Goal: Transaction & Acquisition: Purchase product/service

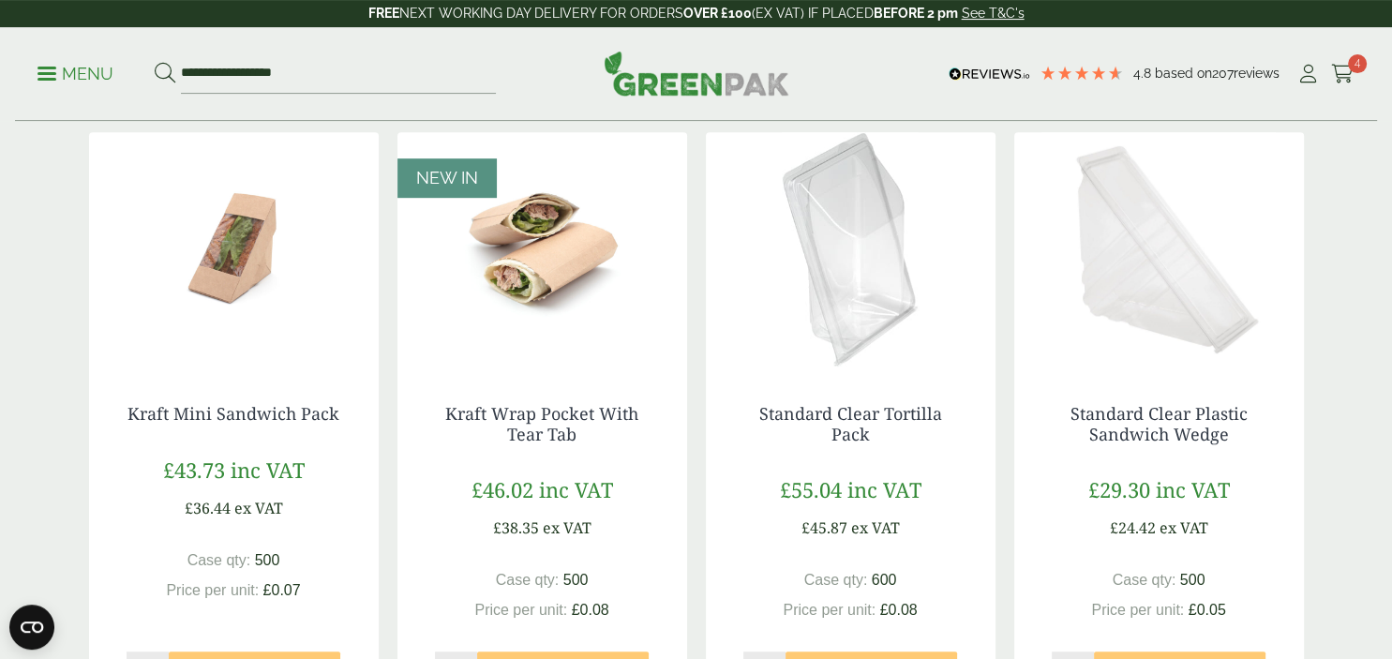
scroll to position [1012, 0]
click at [553, 229] on img at bounding box center [542, 250] width 290 height 234
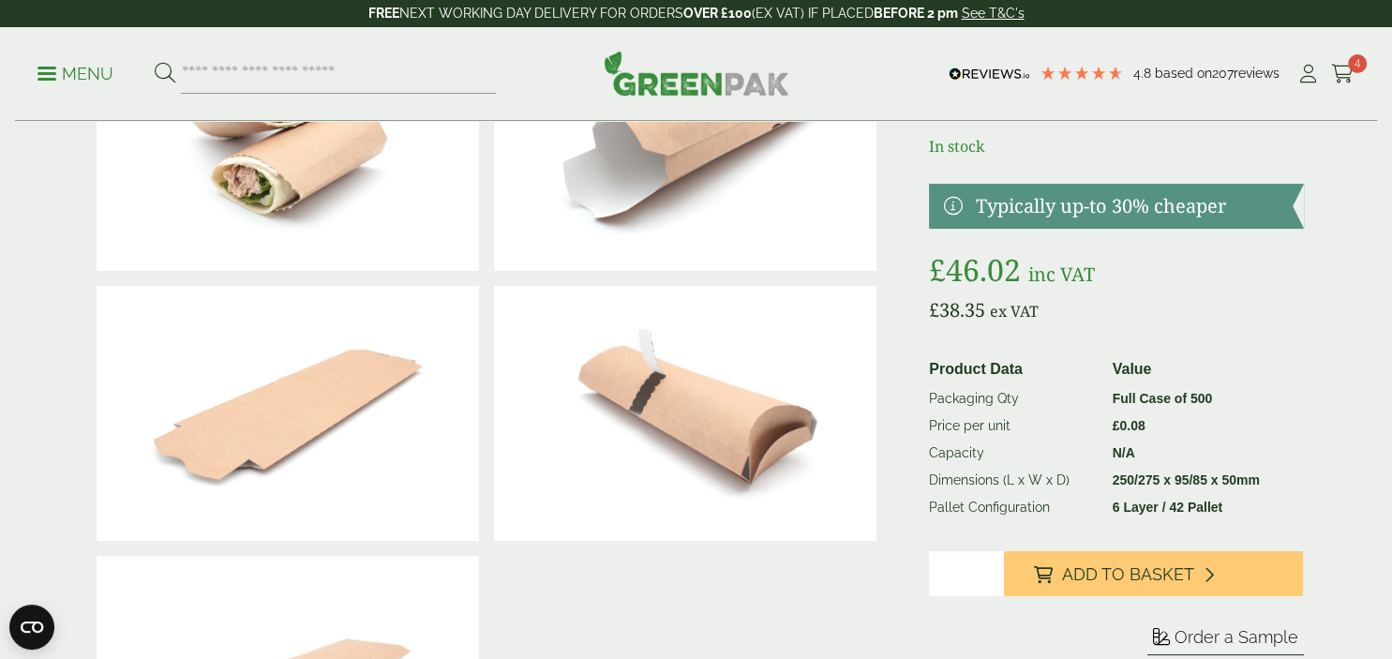
scroll to position [174, 0]
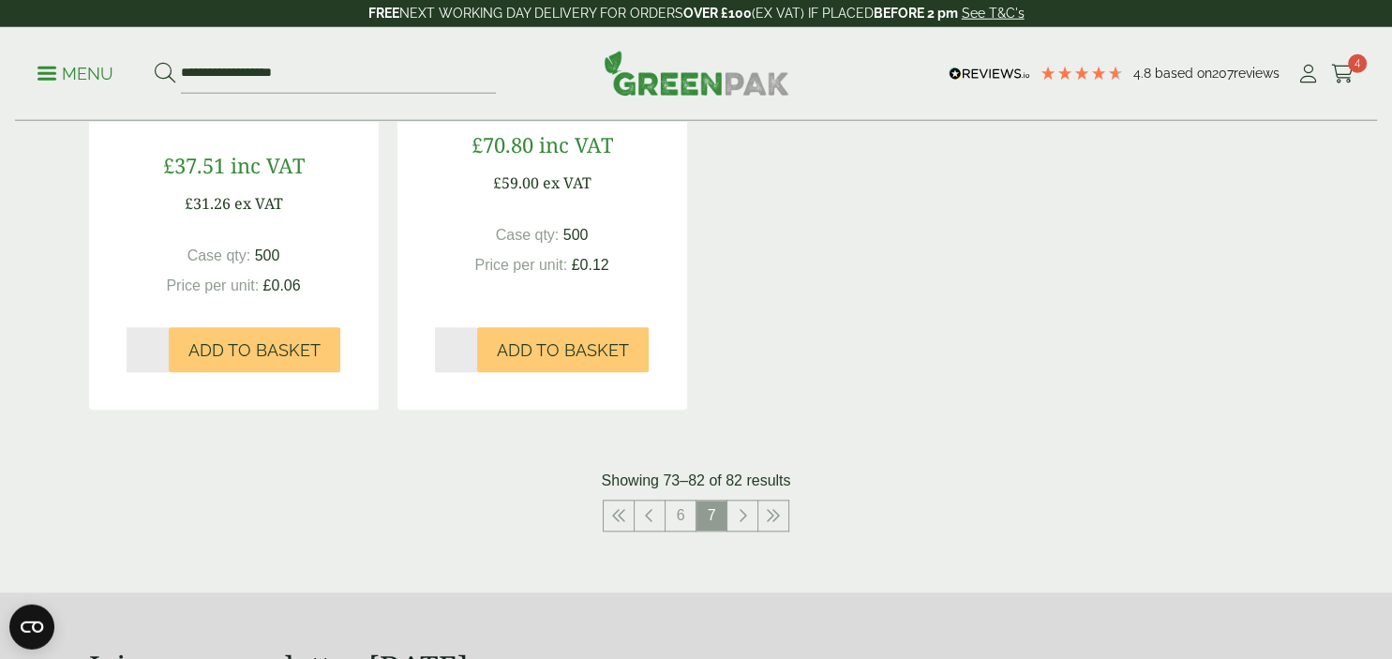
scroll to position [1959, 0]
click at [741, 510] on icon at bounding box center [742, 515] width 9 height 15
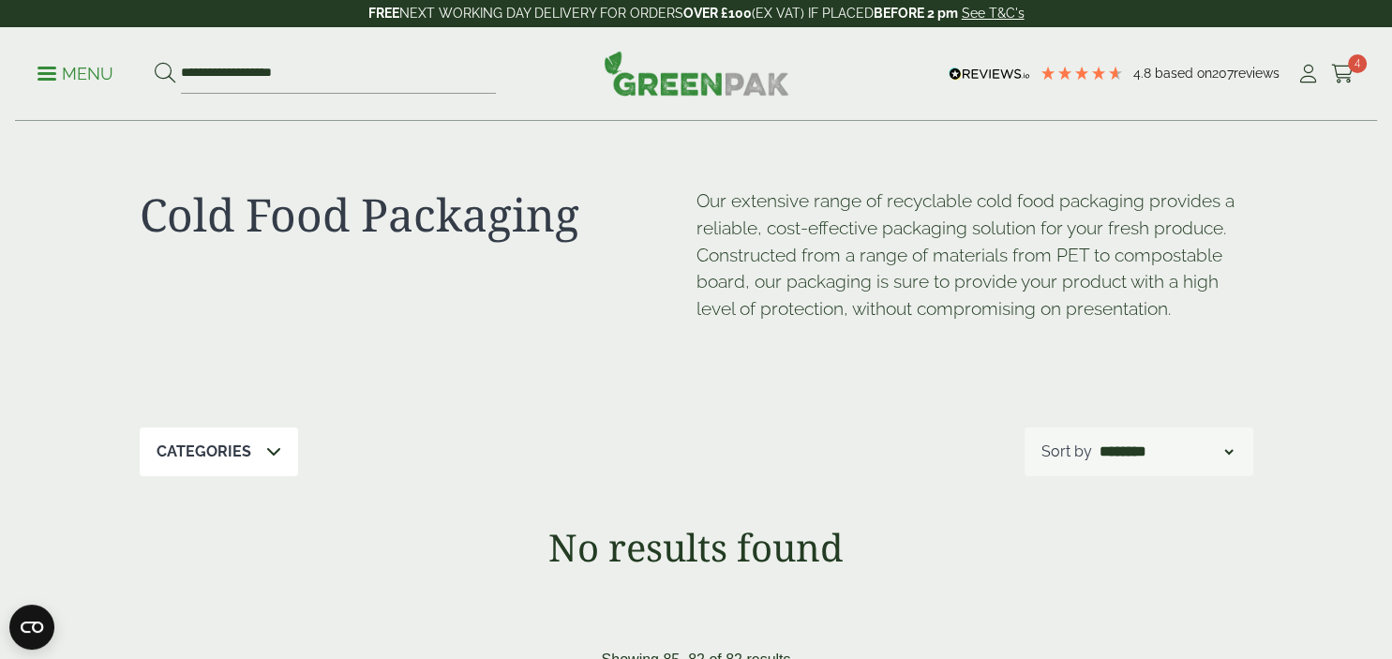
click at [39, 71] on p "Menu" at bounding box center [75, 74] width 76 height 22
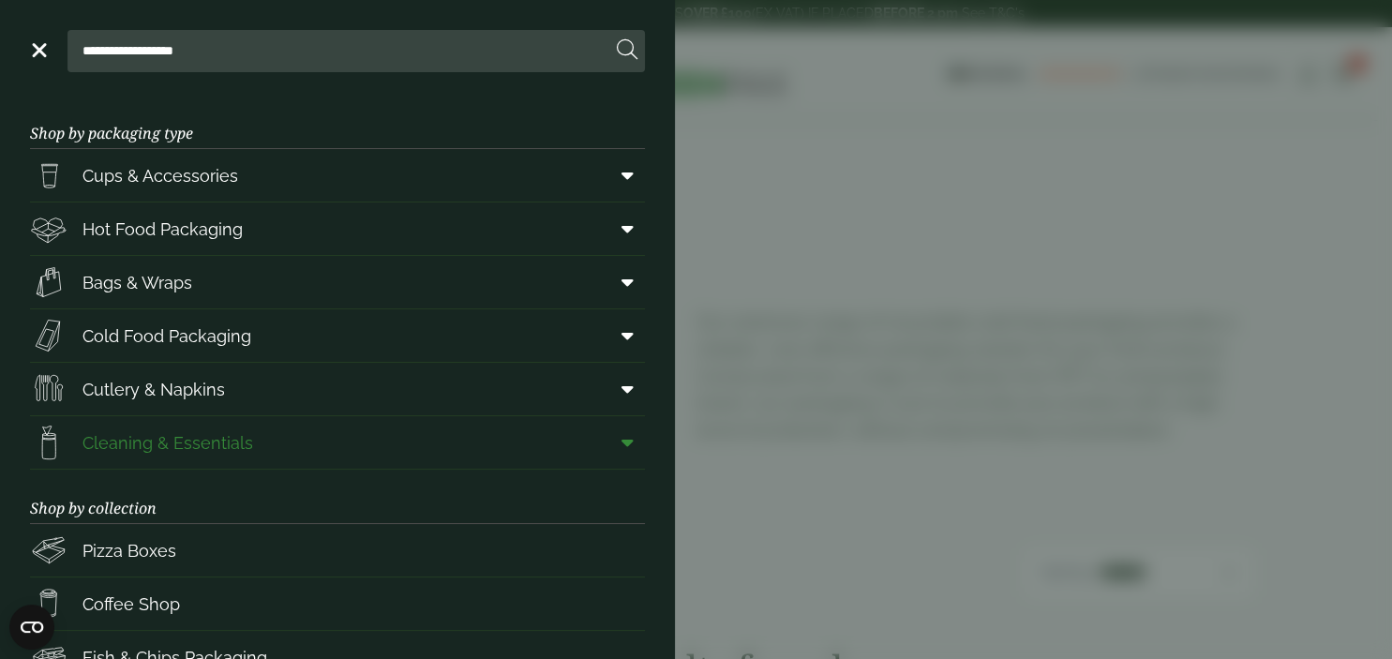
click at [152, 437] on span "Cleaning & Essentials" at bounding box center [167, 442] width 171 height 25
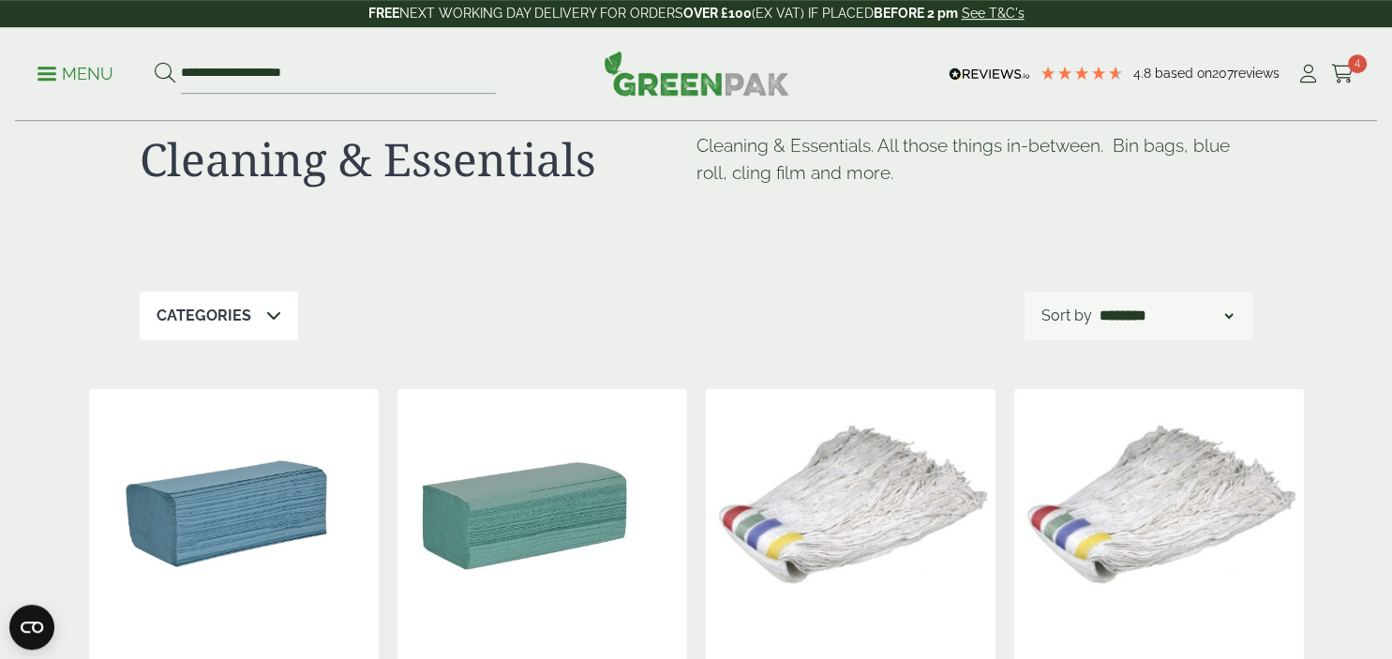
scroll to position [56, 0]
click at [1096, 304] on select "**********" at bounding box center [1166, 315] width 141 height 22
click at [1187, 307] on select "**********" at bounding box center [1166, 315] width 141 height 22
click at [272, 310] on icon at bounding box center [273, 313] width 15 height 15
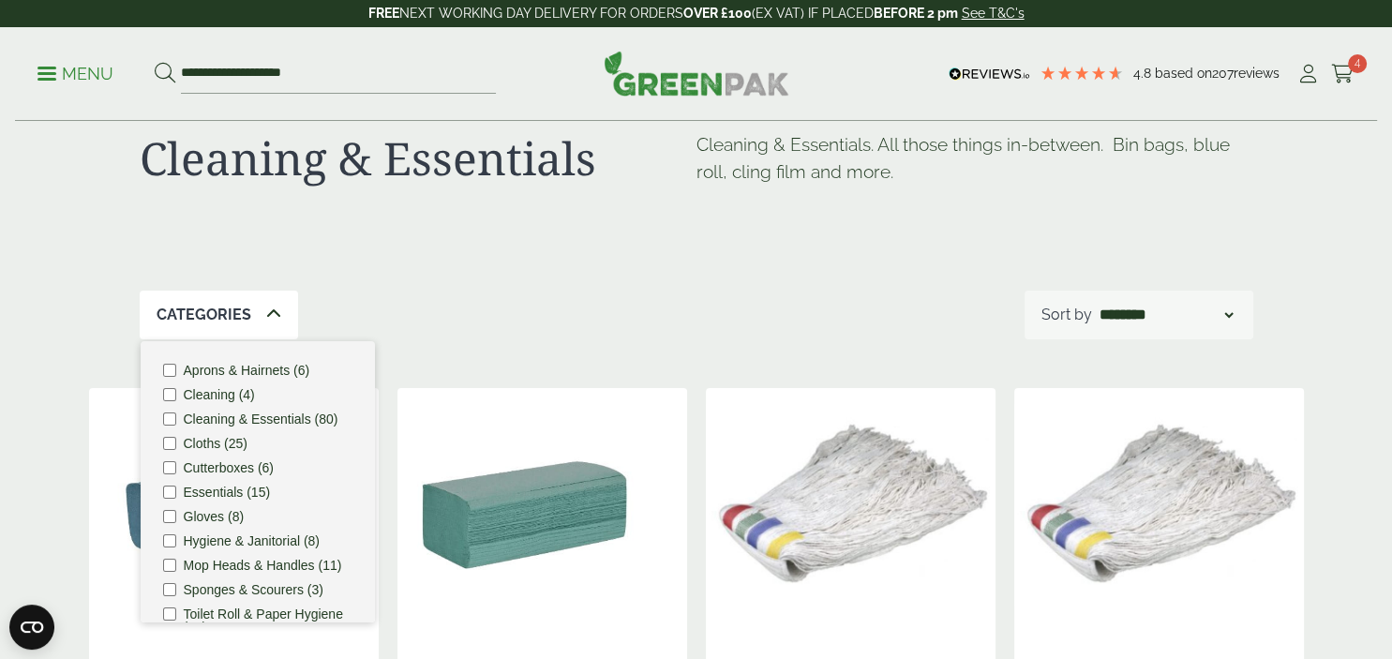
click at [272, 310] on icon at bounding box center [273, 313] width 15 height 15
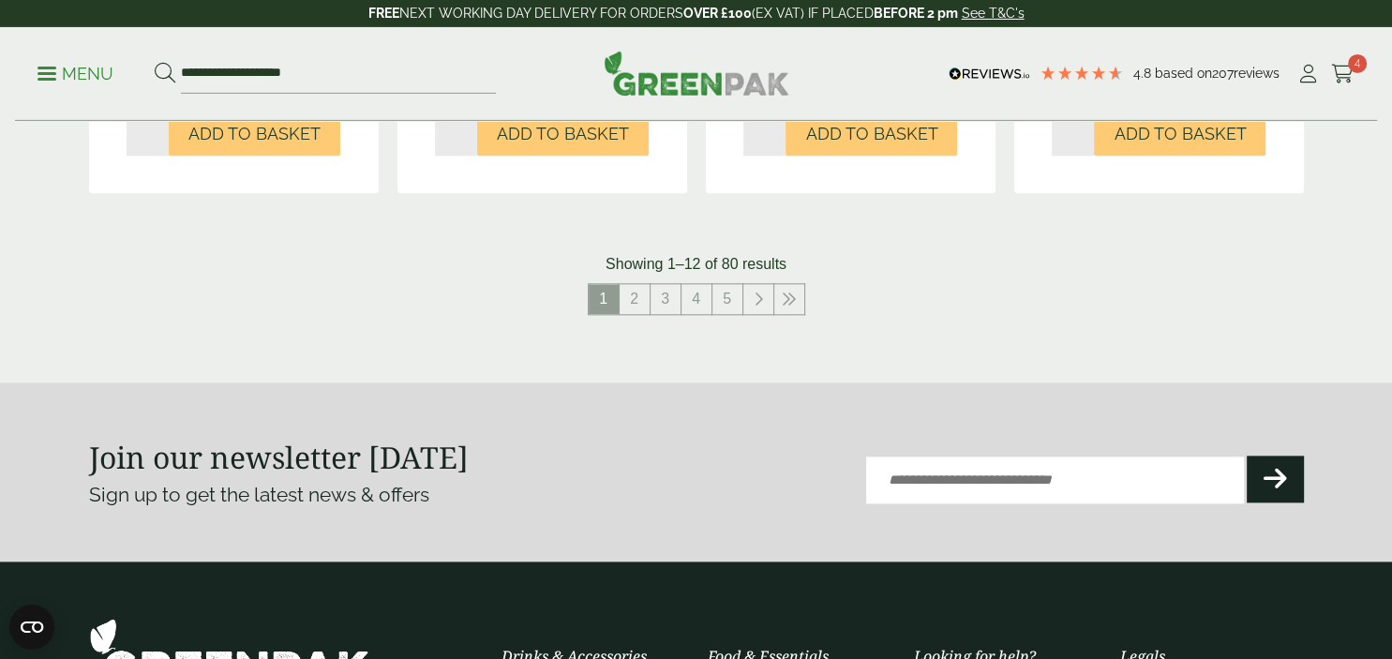
scroll to position [2110, 0]
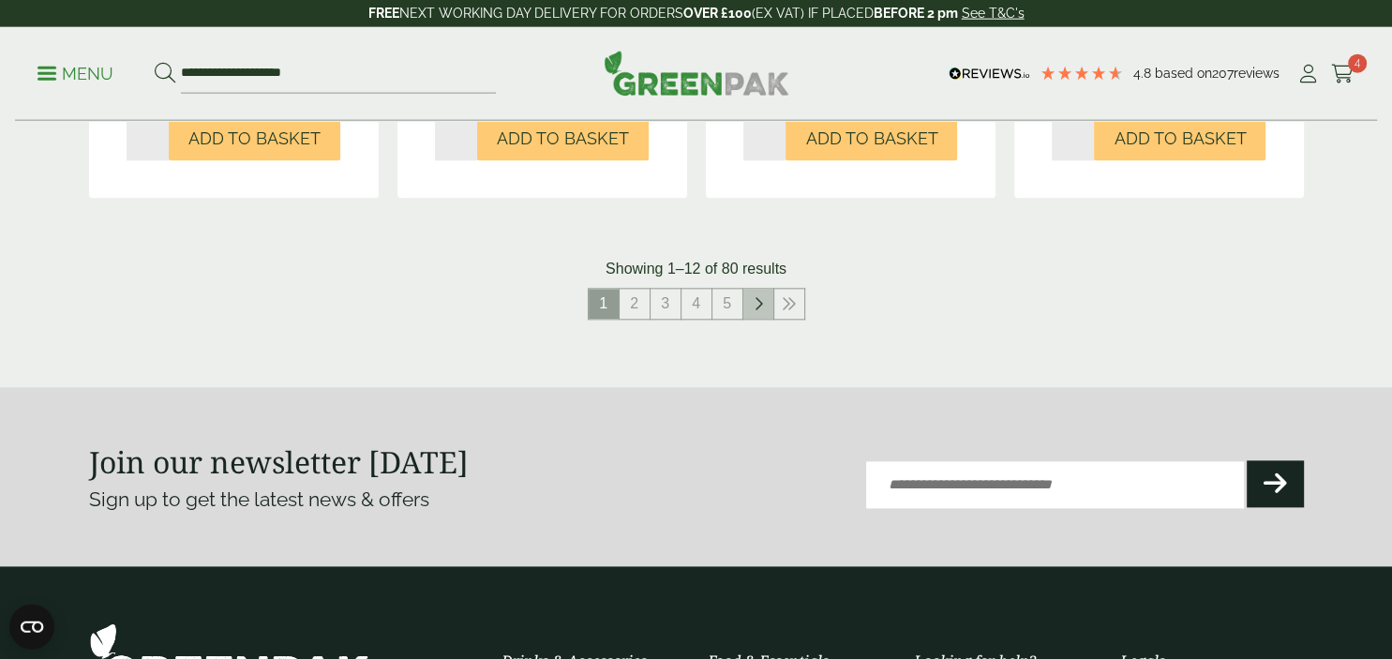
click at [760, 306] on icon at bounding box center [757, 304] width 9 height 15
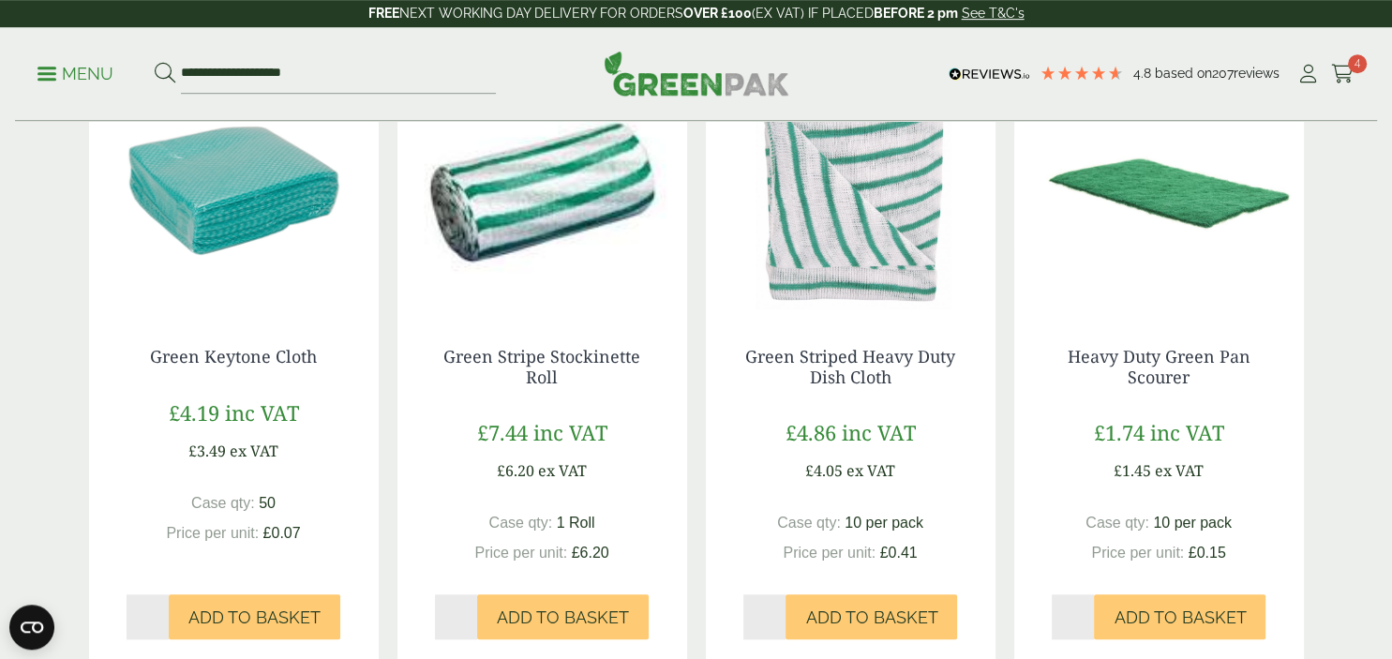
scroll to position [1612, 0]
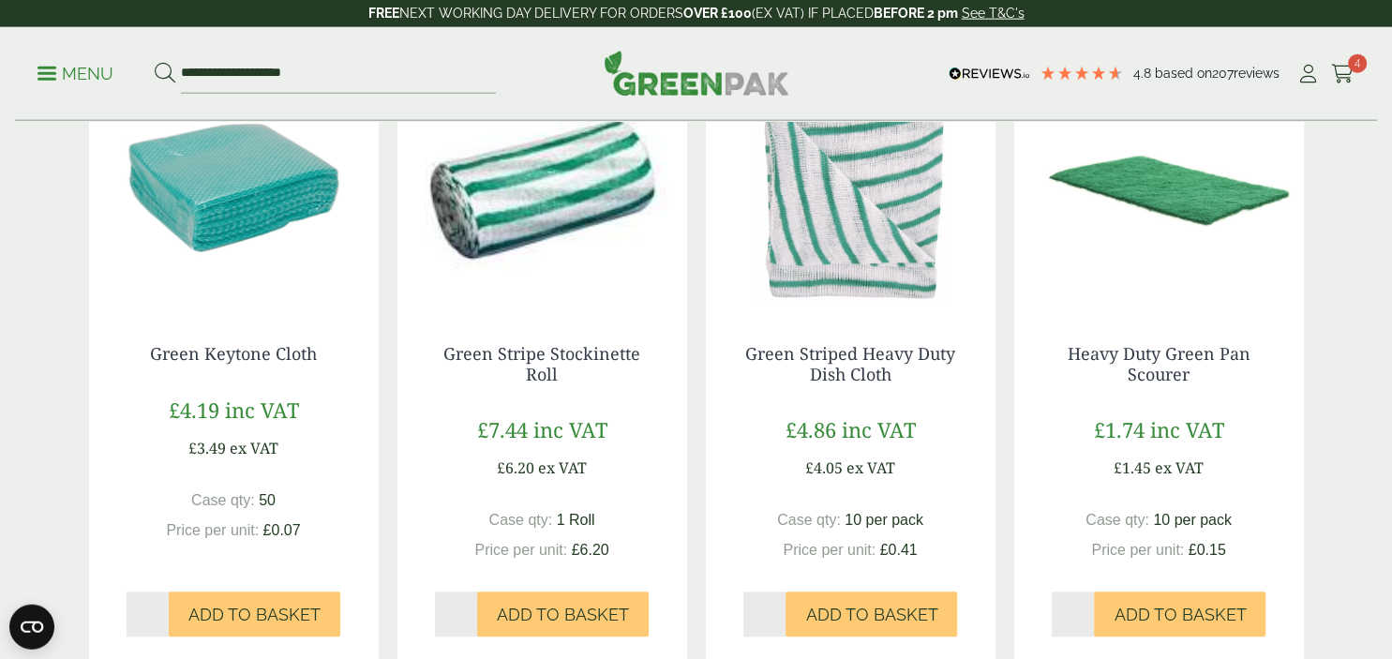
click at [573, 169] on img at bounding box center [542, 190] width 290 height 234
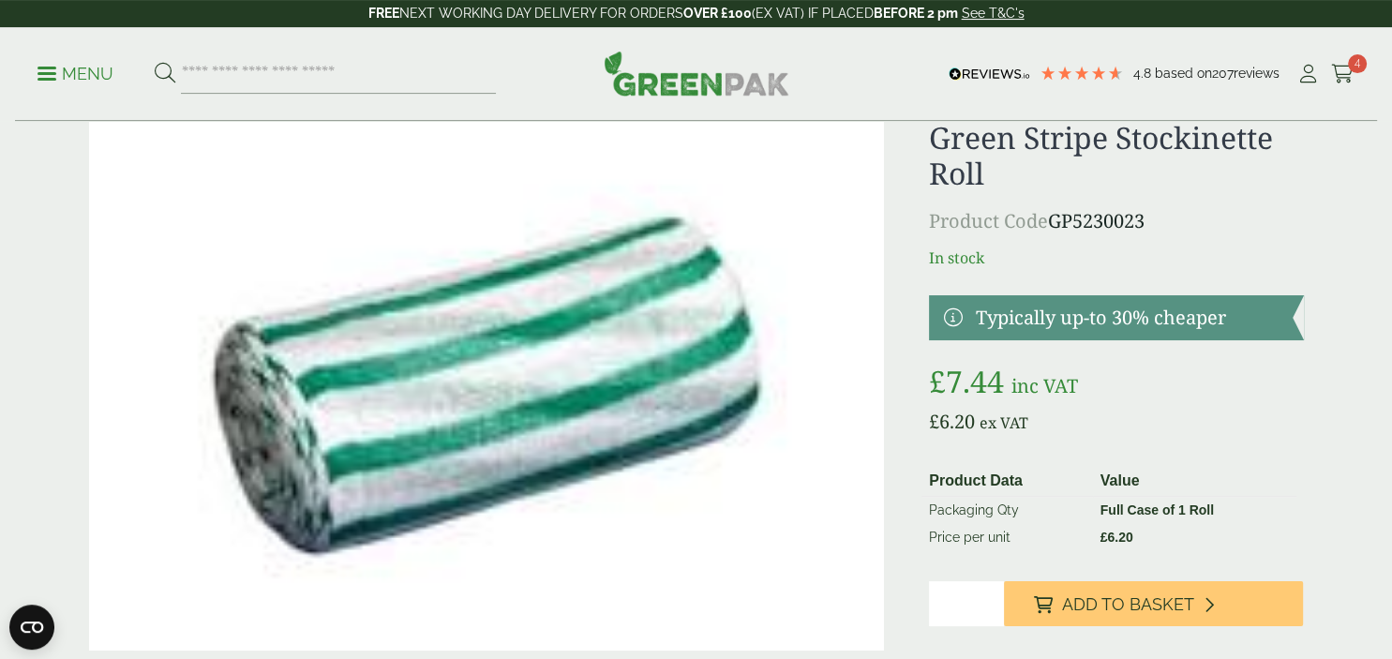
scroll to position [65, 0]
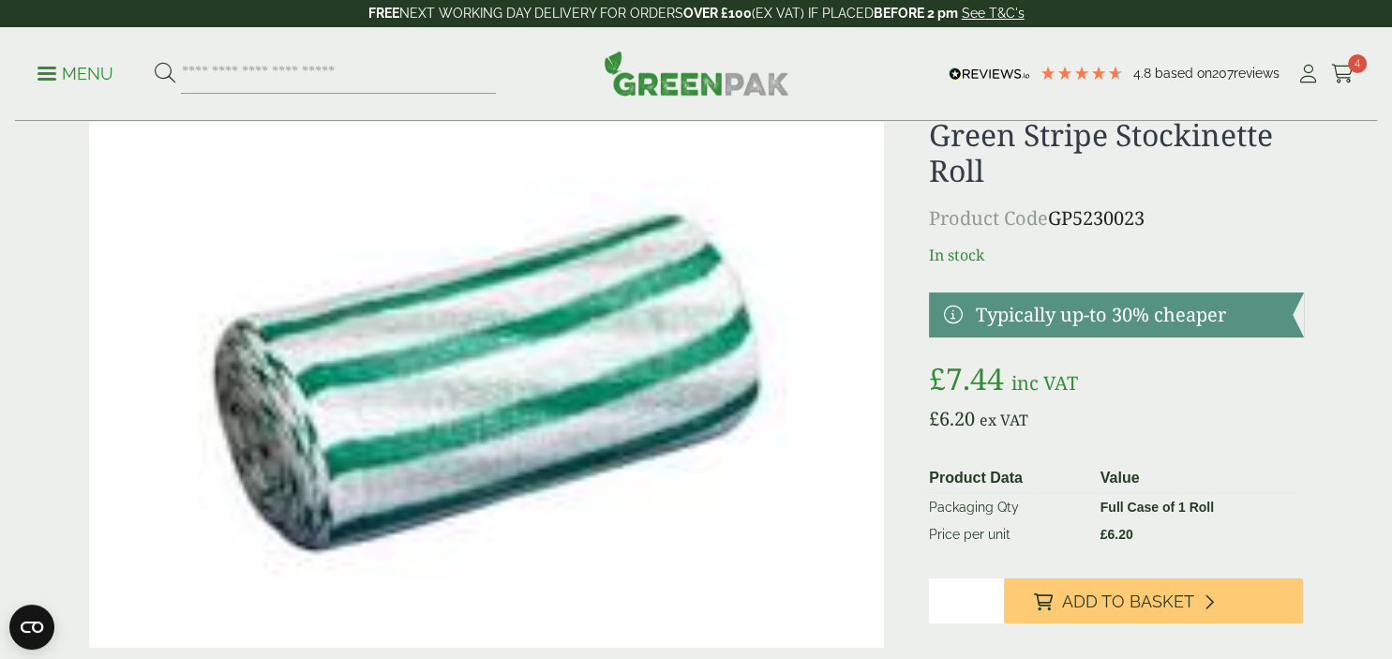
click at [647, 319] on img at bounding box center [487, 382] width 796 height 530
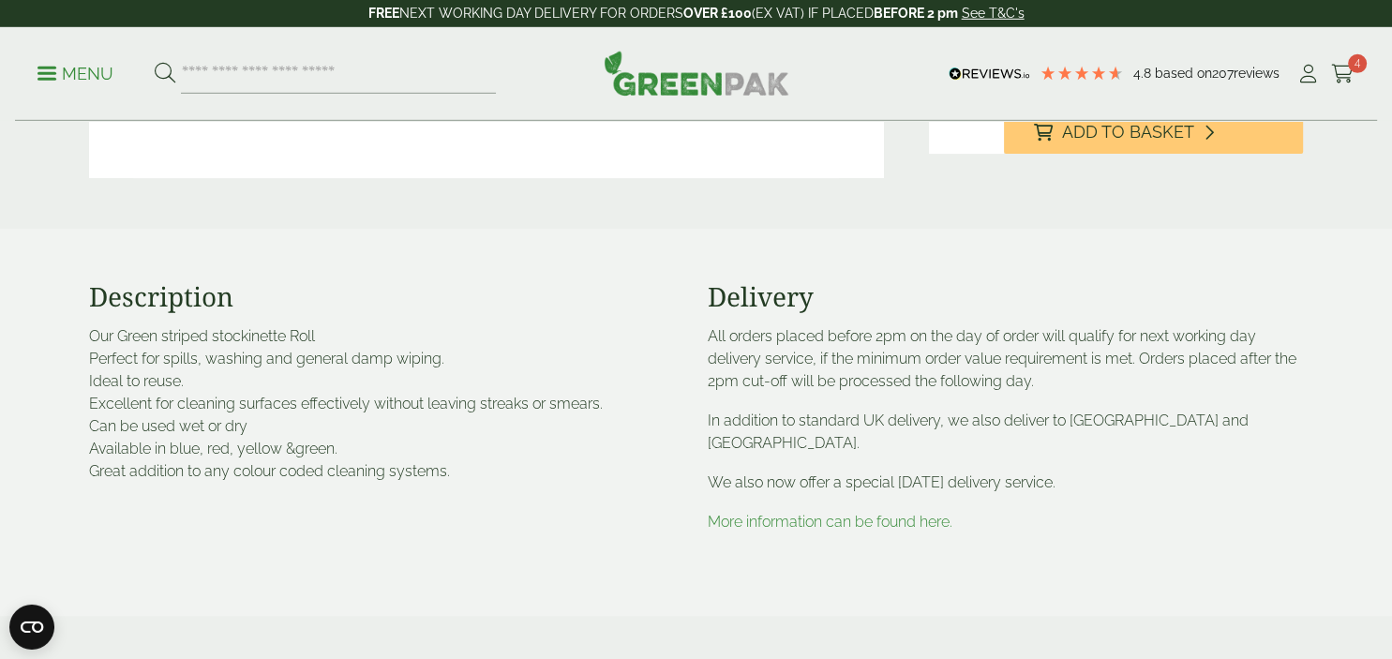
scroll to position [0, 0]
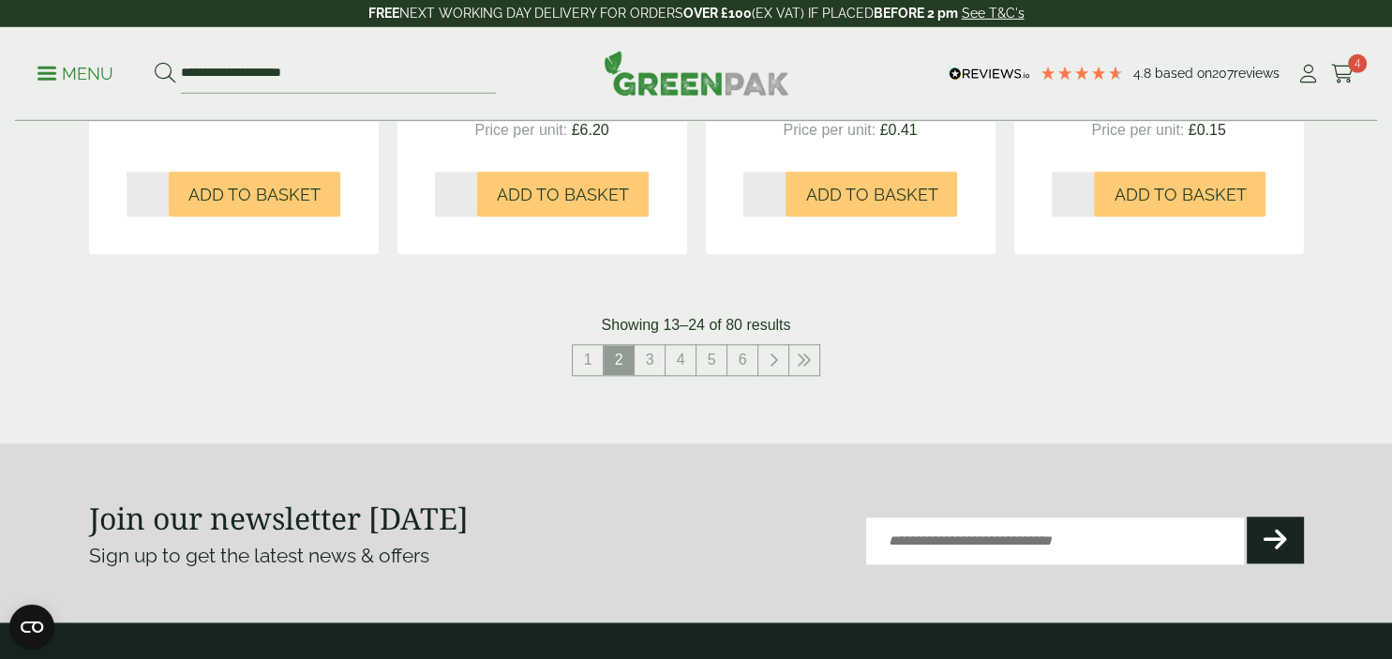
scroll to position [2017, 0]
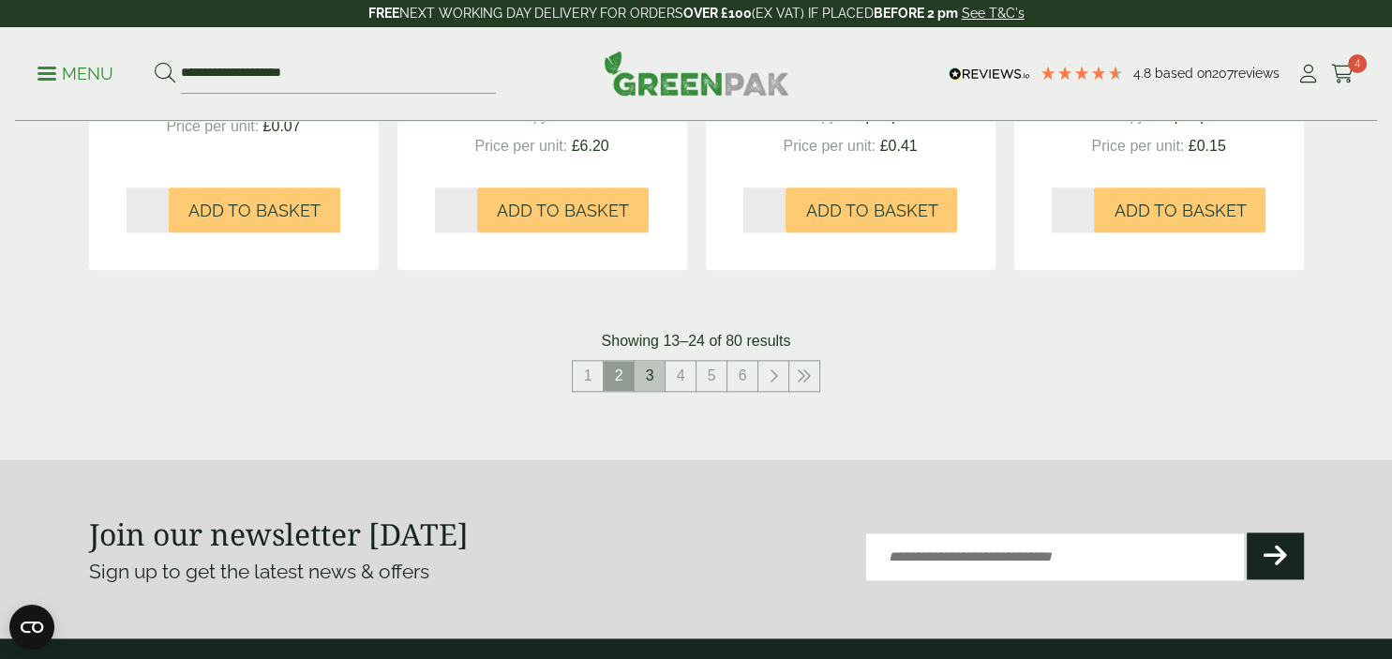
click at [658, 378] on link "3" at bounding box center [649, 376] width 30 height 30
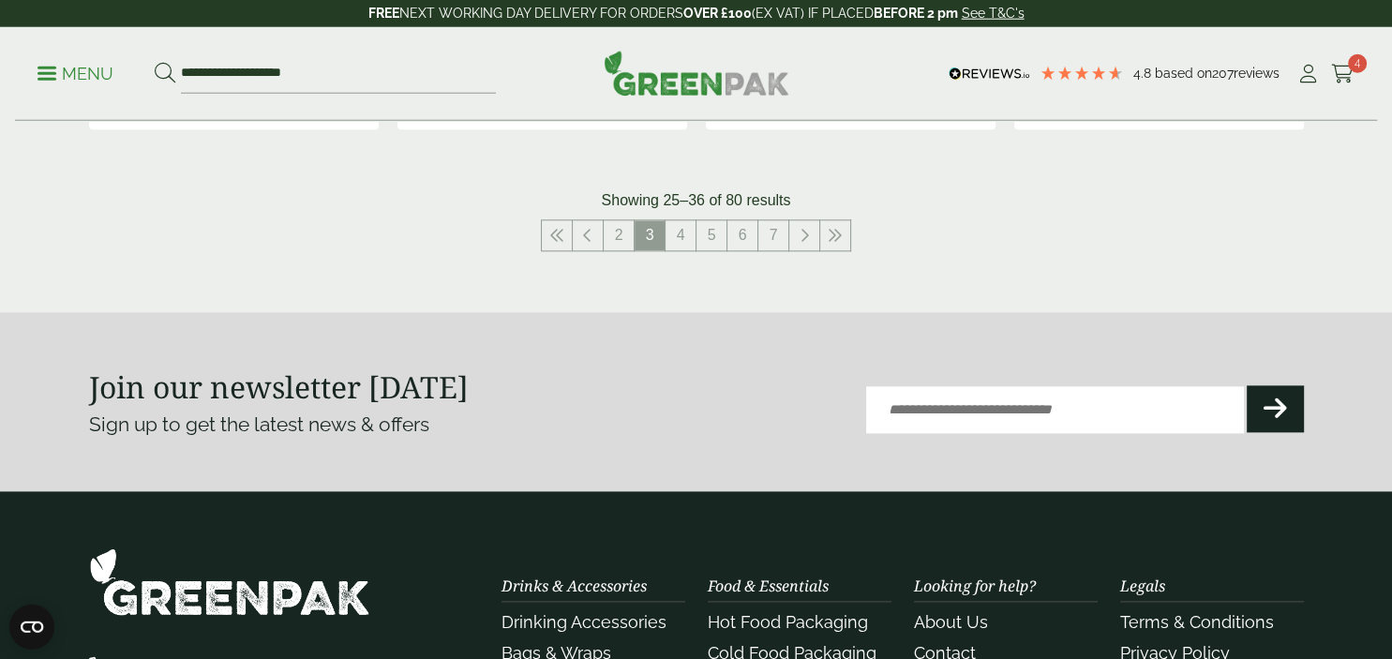
scroll to position [2151, 0]
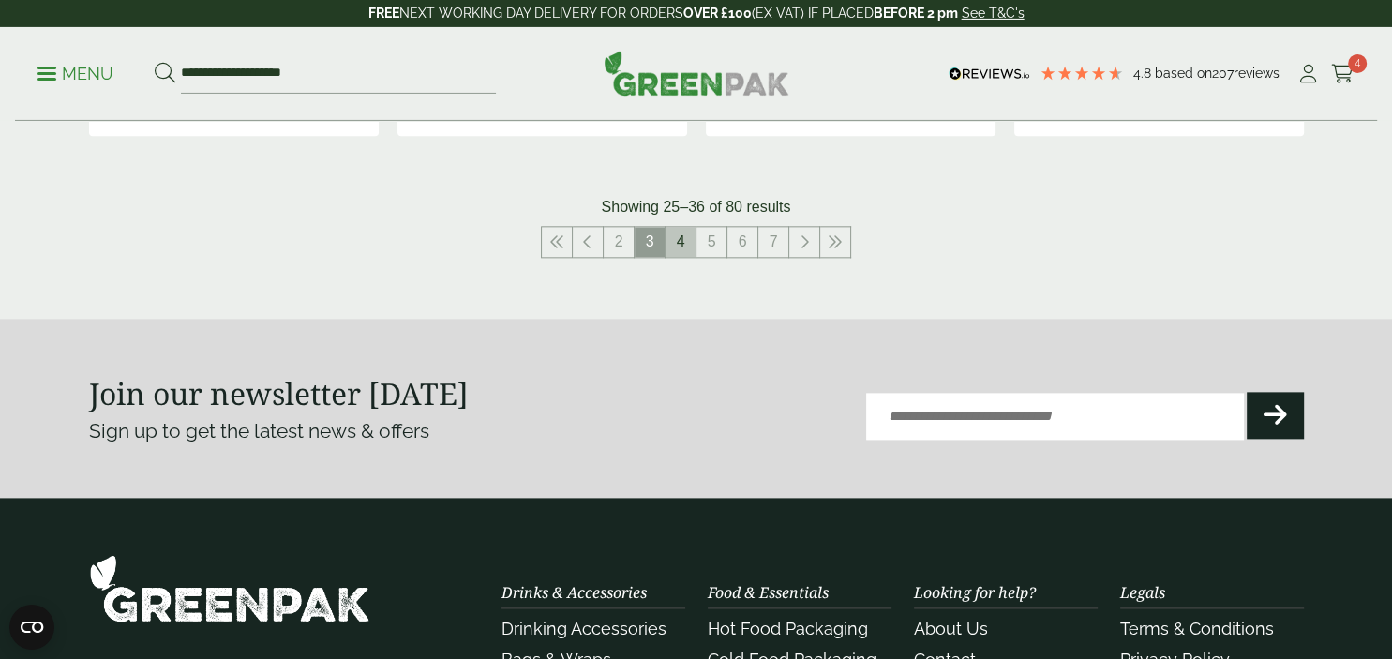
click at [686, 246] on link "4" at bounding box center [680, 242] width 30 height 30
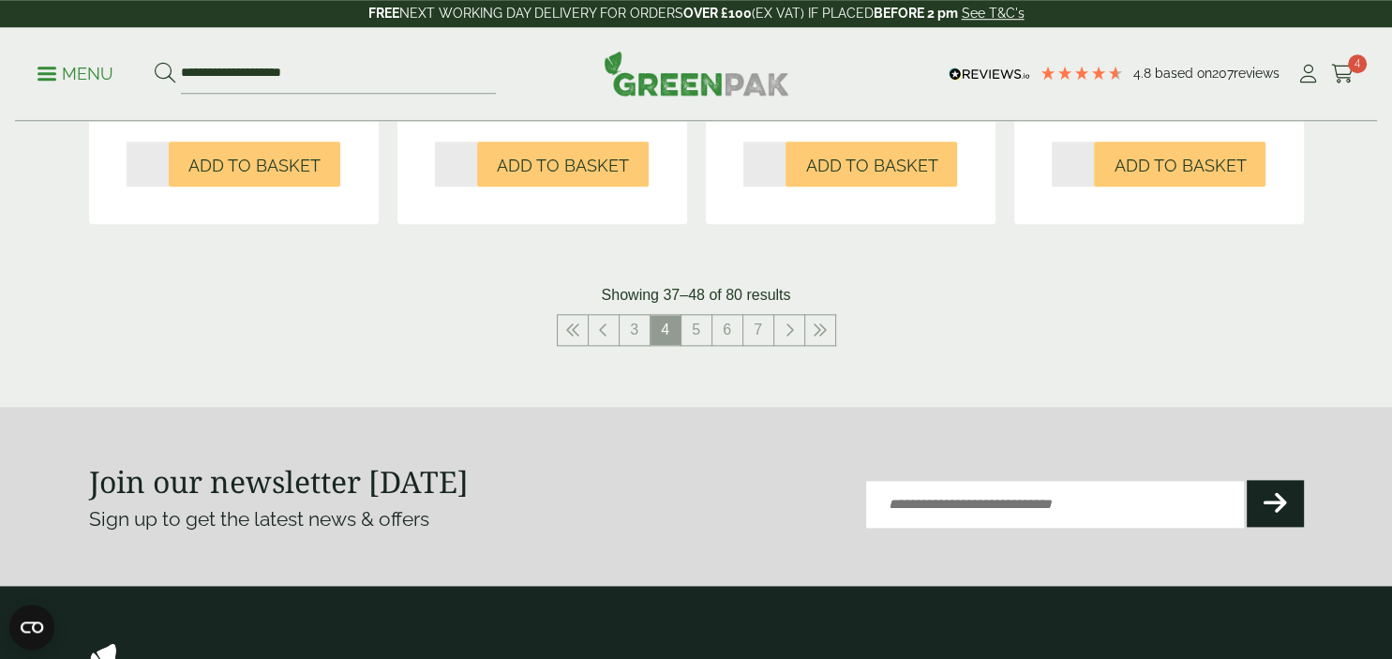
scroll to position [2258, 0]
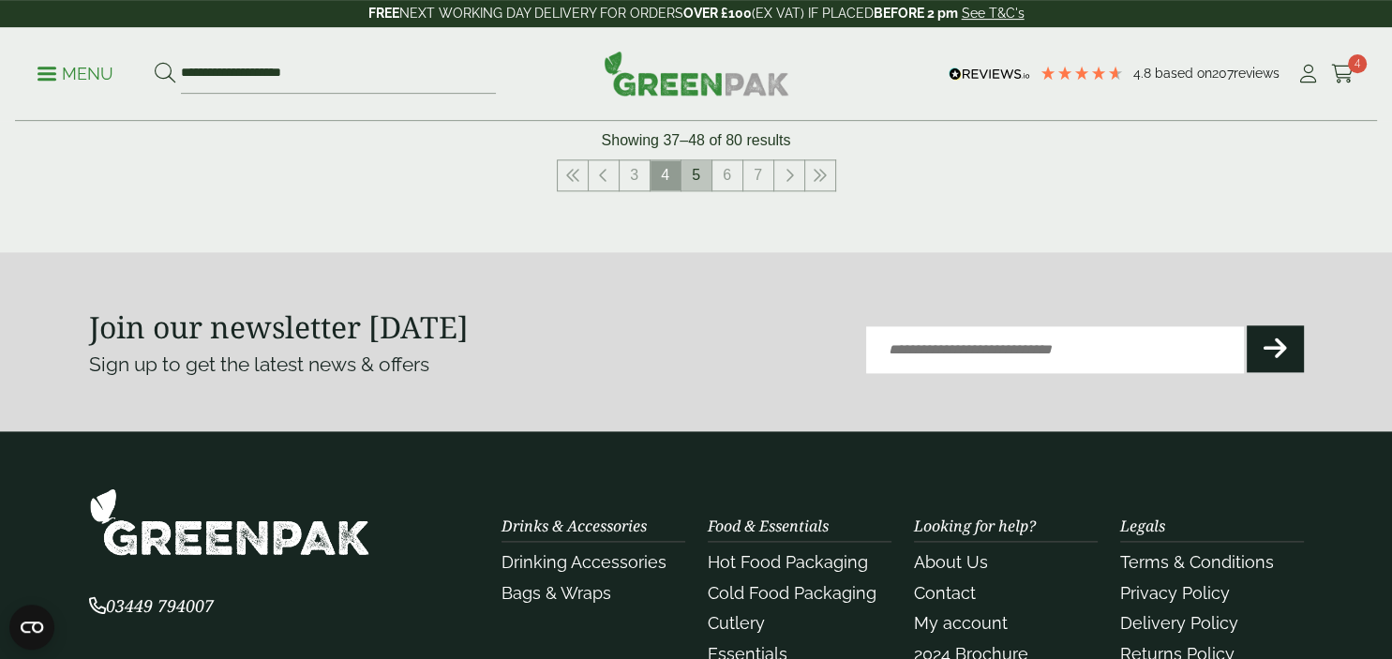
click at [692, 160] on link "5" at bounding box center [696, 175] width 30 height 30
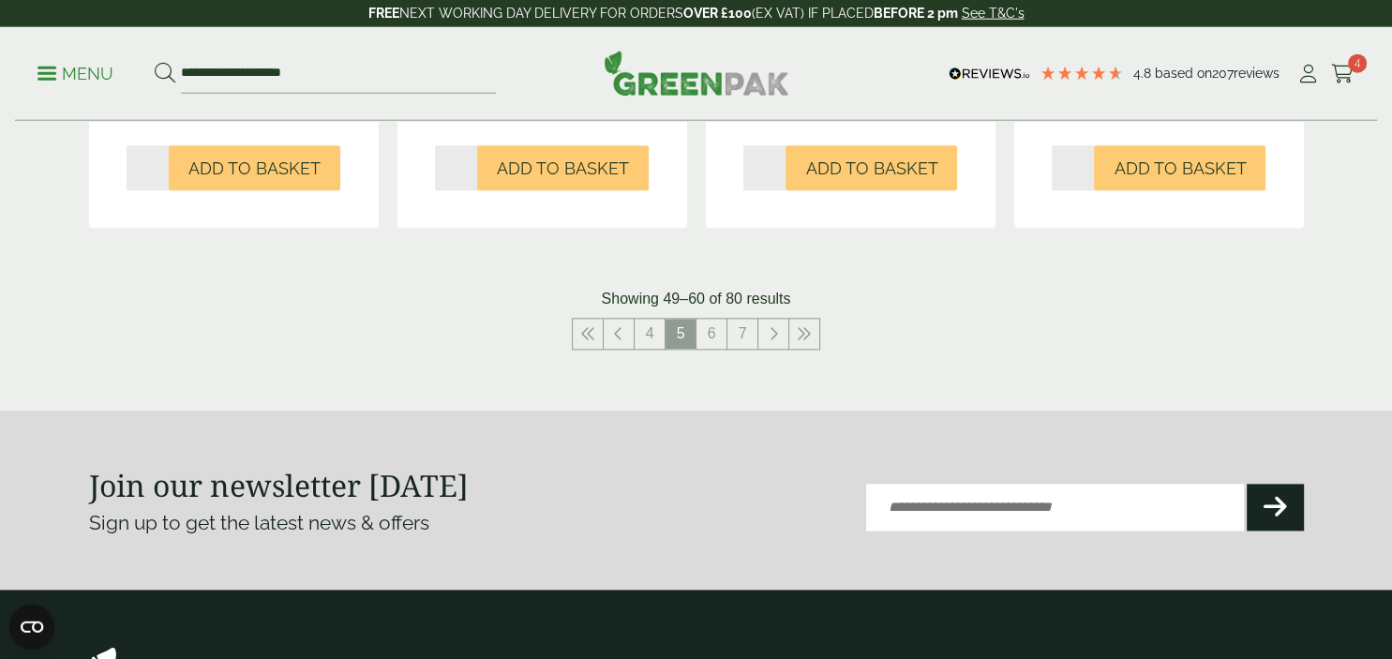
scroll to position [2081, 0]
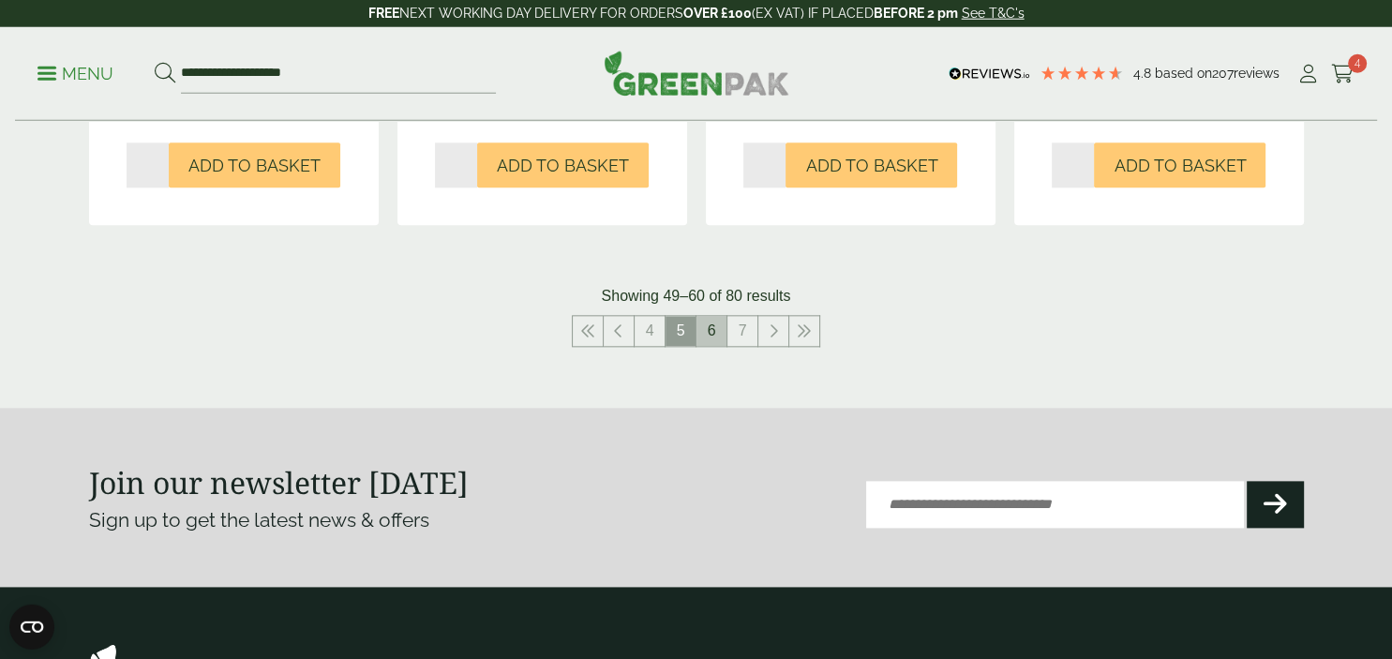
click at [711, 321] on link "6" at bounding box center [711, 332] width 30 height 30
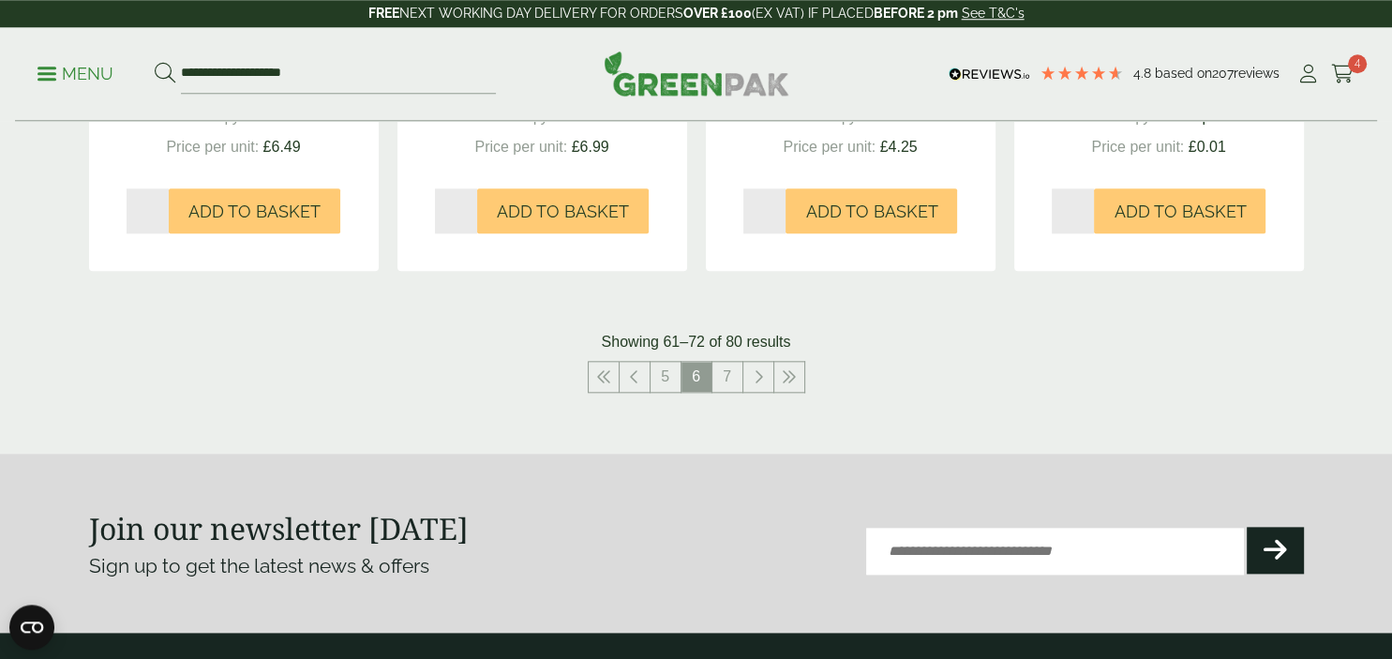
scroll to position [2014, 0]
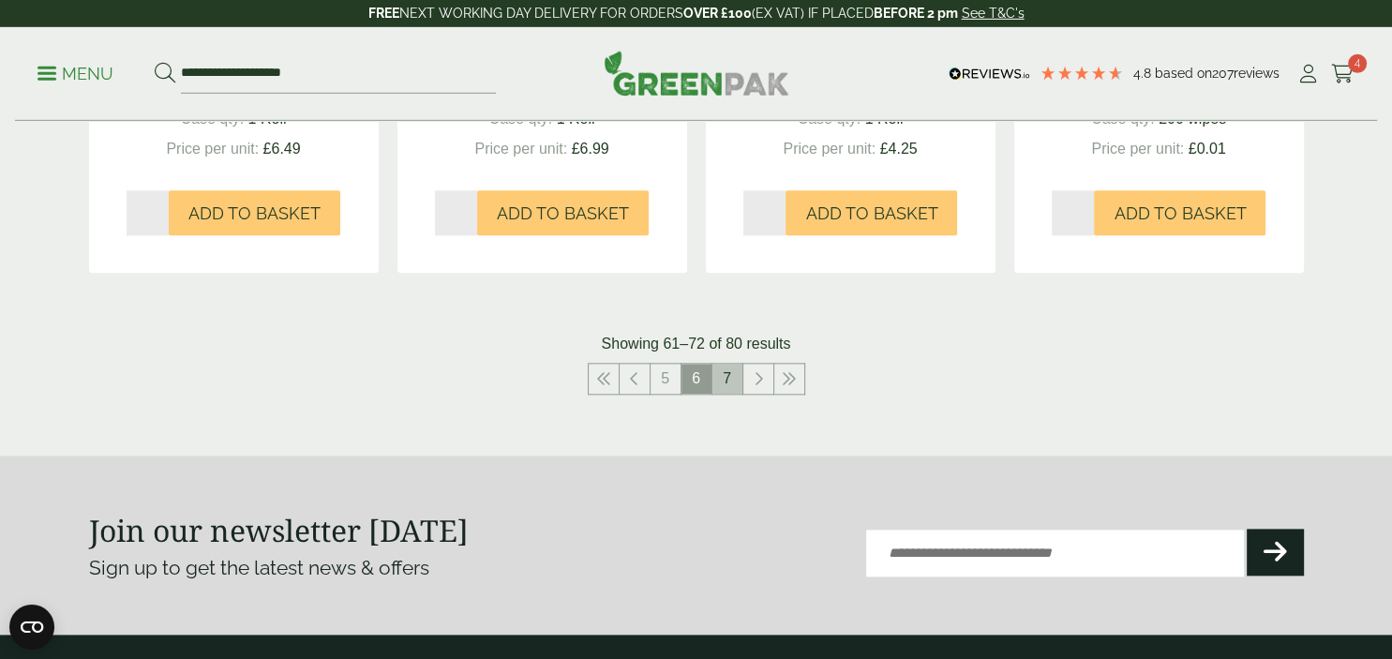
click at [724, 381] on link "7" at bounding box center [727, 379] width 30 height 30
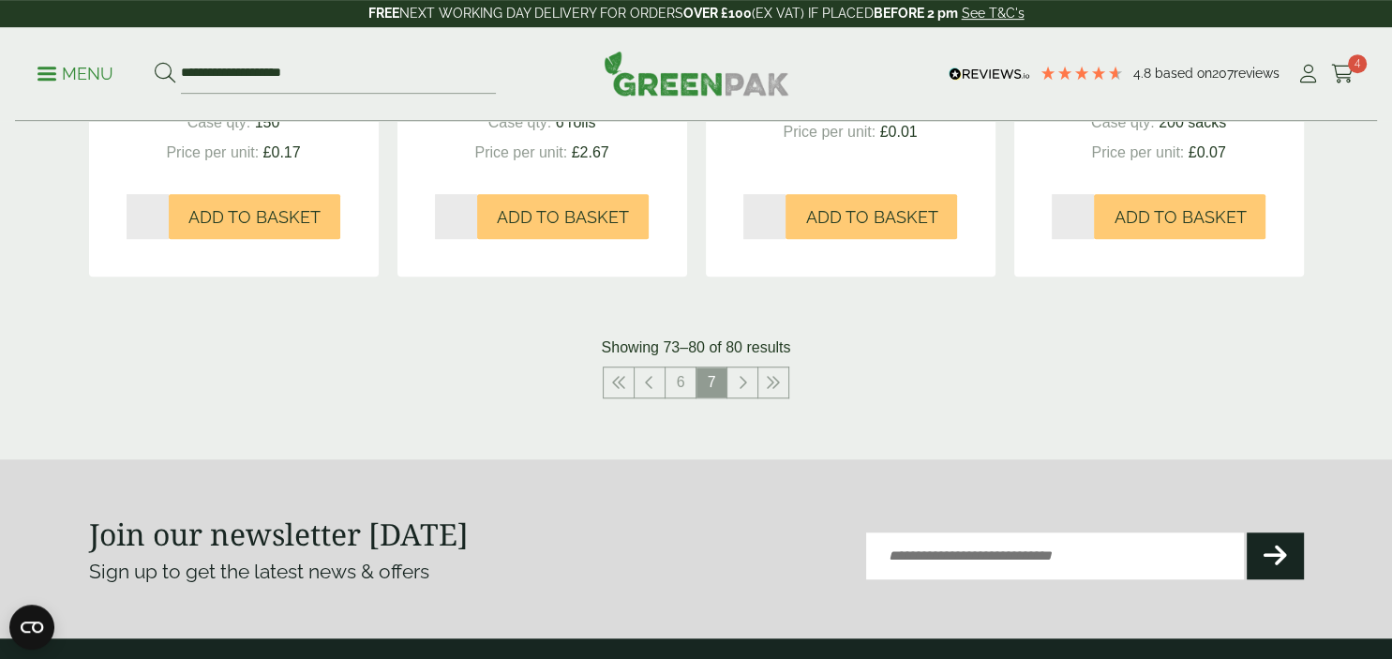
scroll to position [1387, 0]
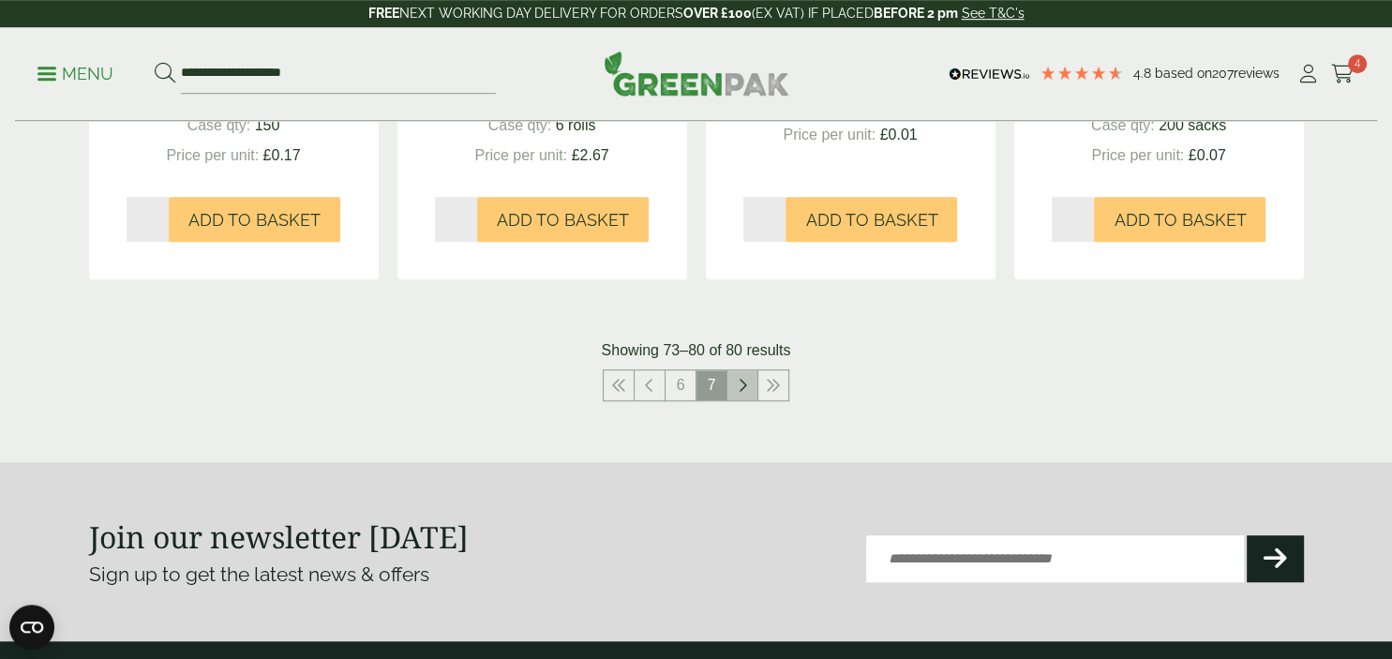
click at [752, 389] on link at bounding box center [742, 385] width 30 height 30
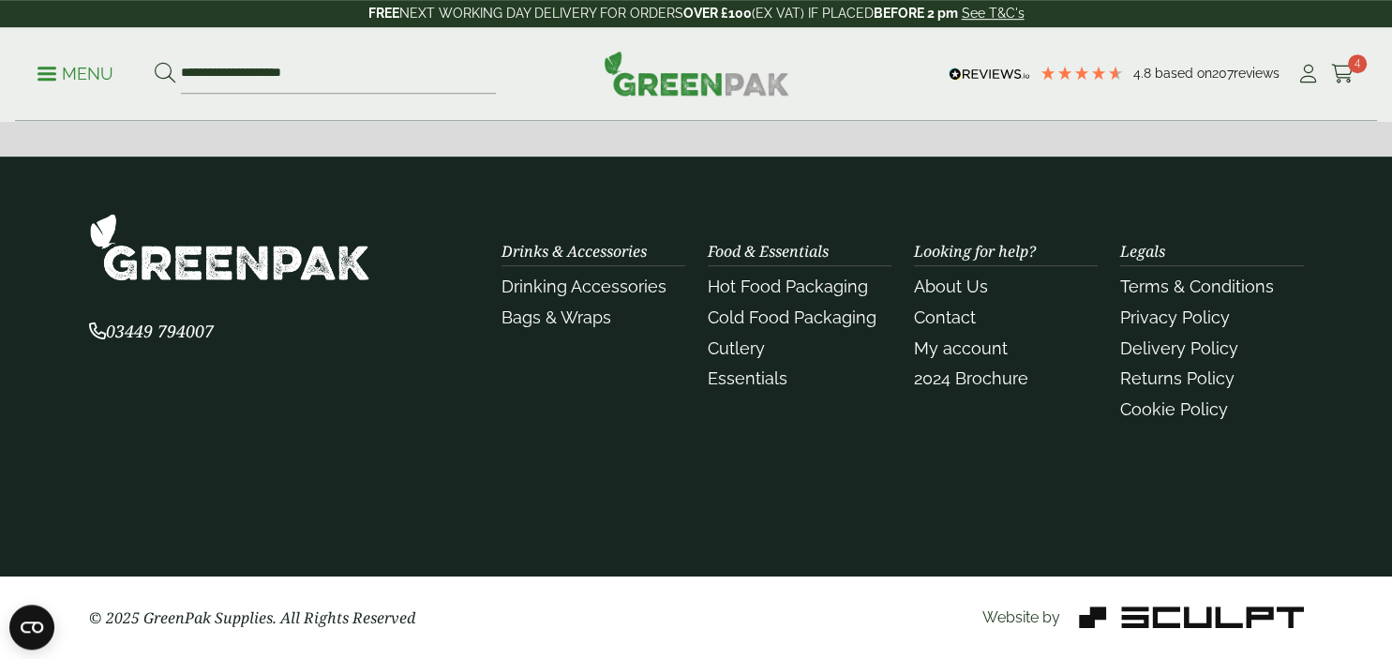
scroll to position [712, 0]
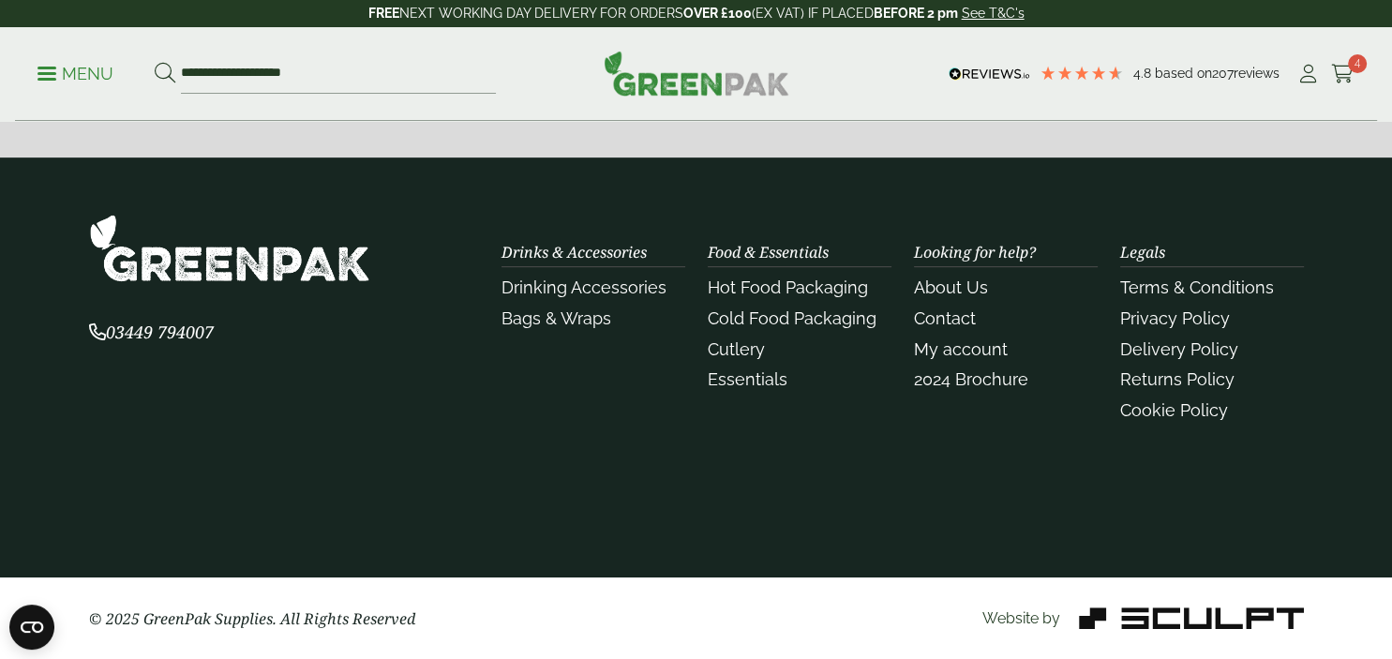
click at [64, 84] on p "Menu" at bounding box center [75, 74] width 76 height 22
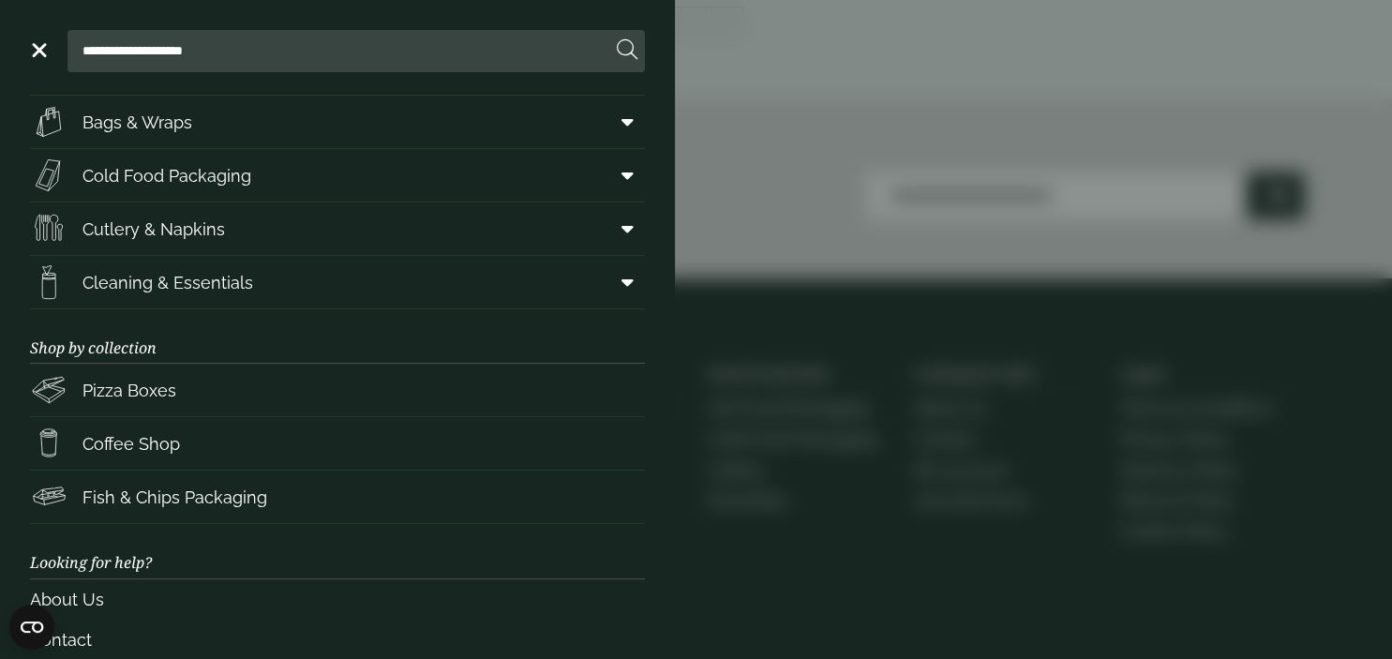
scroll to position [0, 0]
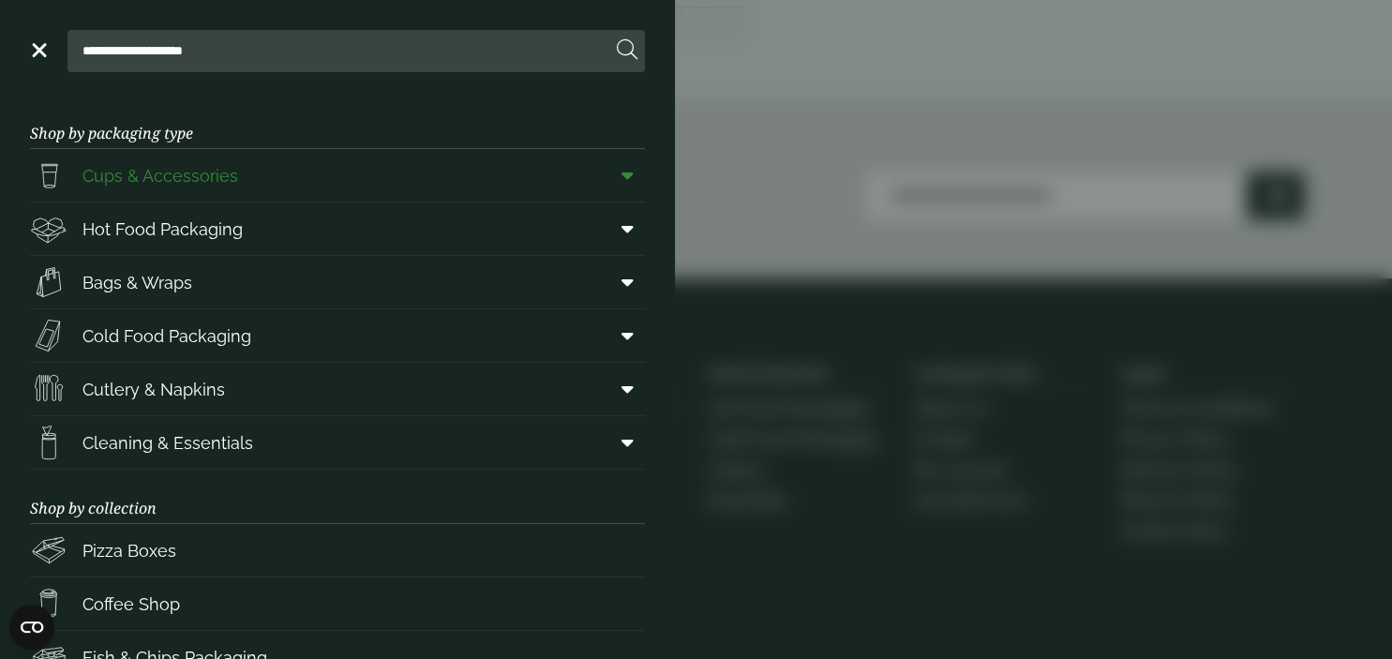
click at [168, 183] on span "Cups & Accessories" at bounding box center [160, 175] width 156 height 25
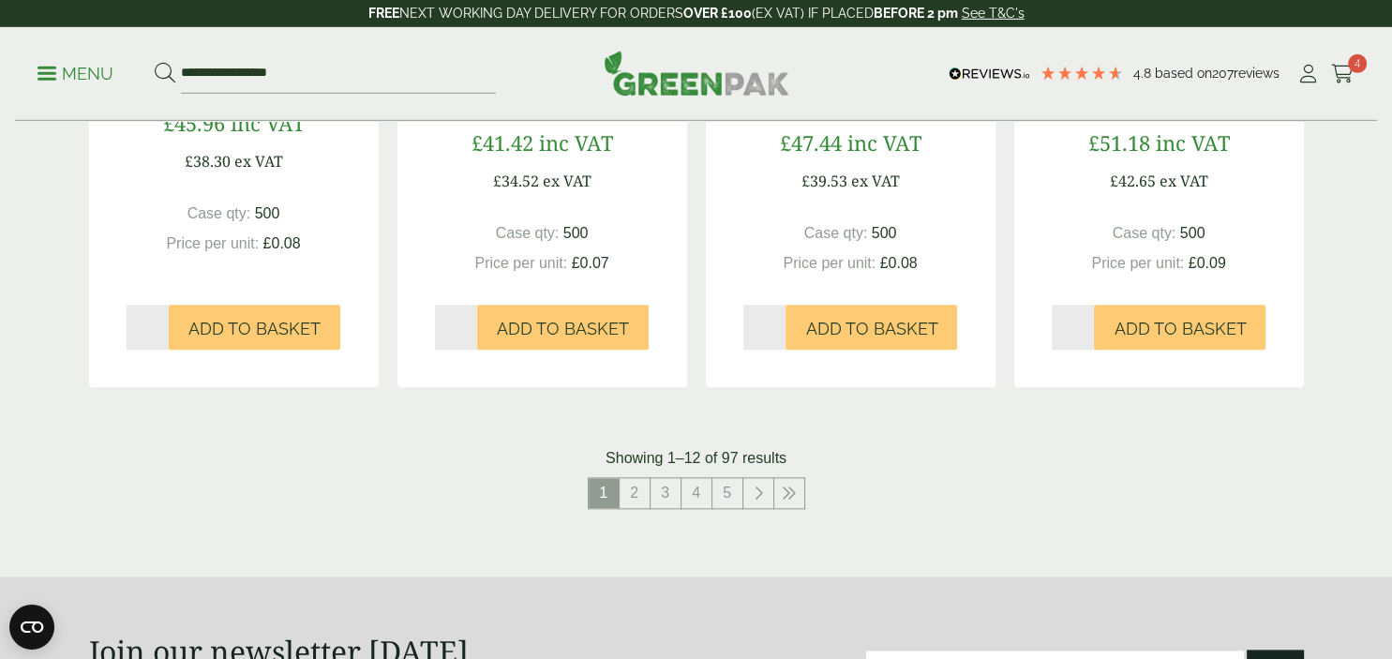
scroll to position [1907, 0]
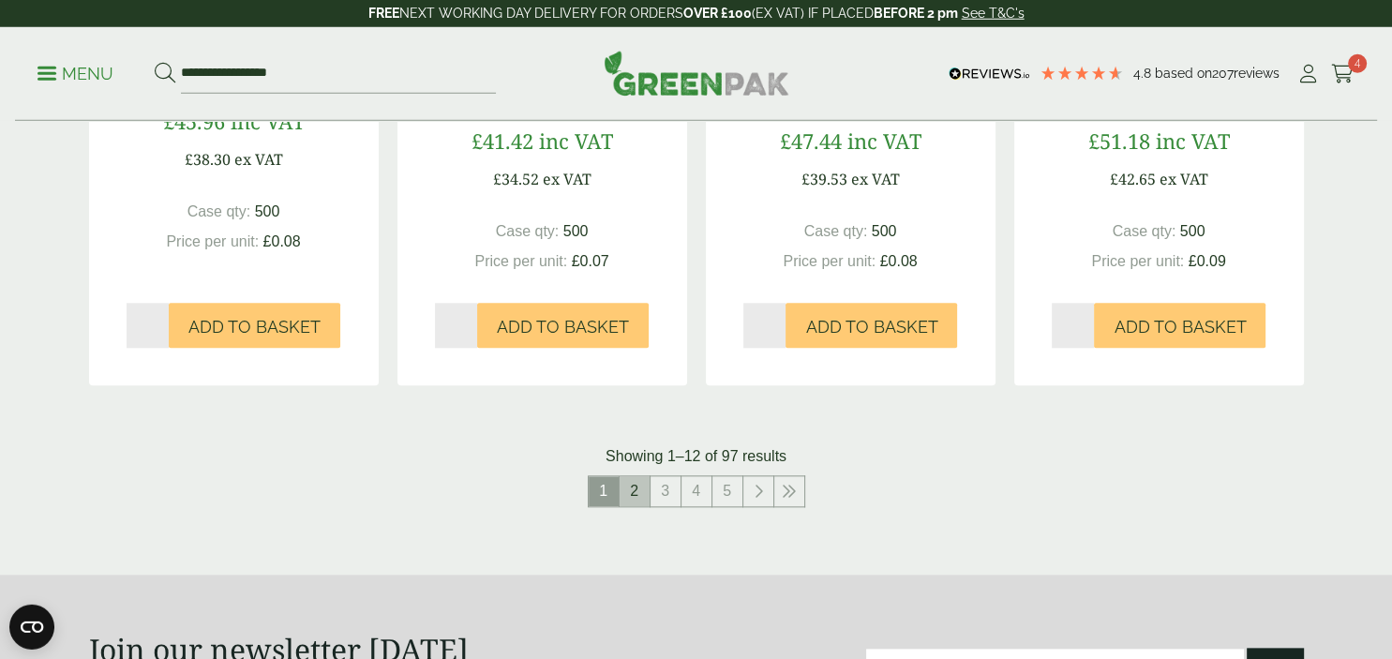
click at [632, 495] on link "2" at bounding box center [634, 492] width 30 height 30
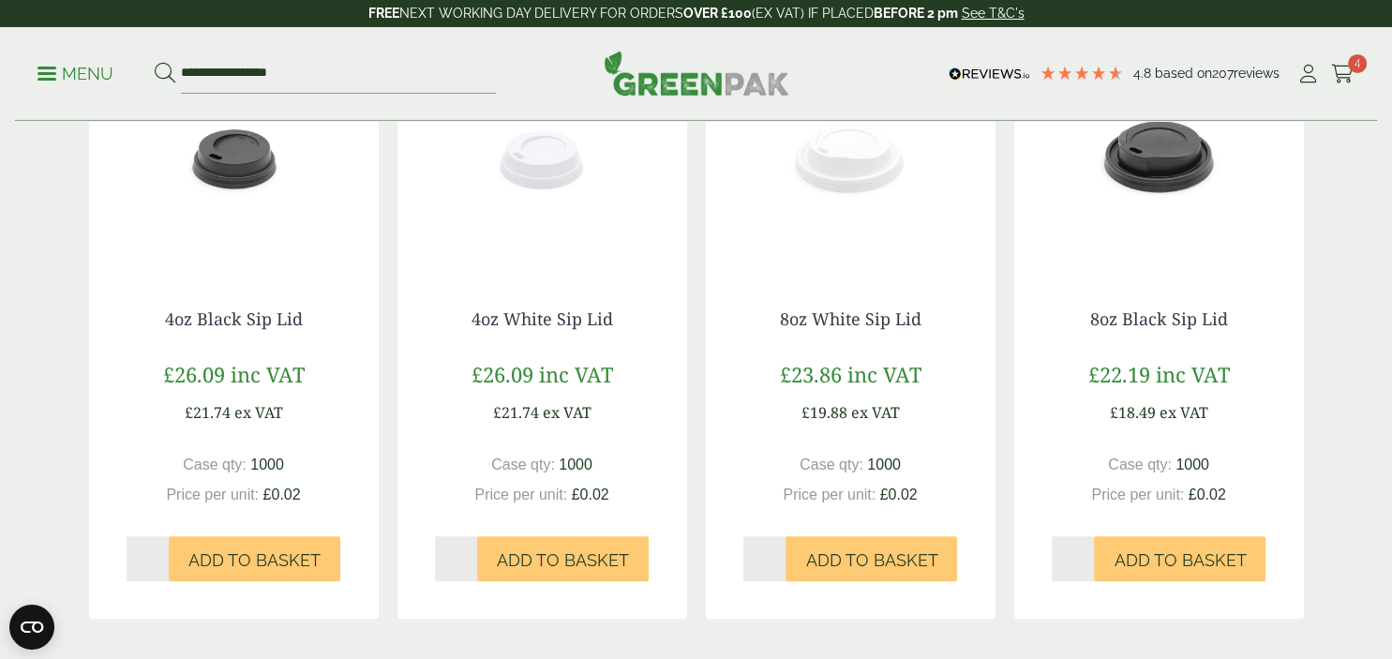
scroll to position [2084, 0]
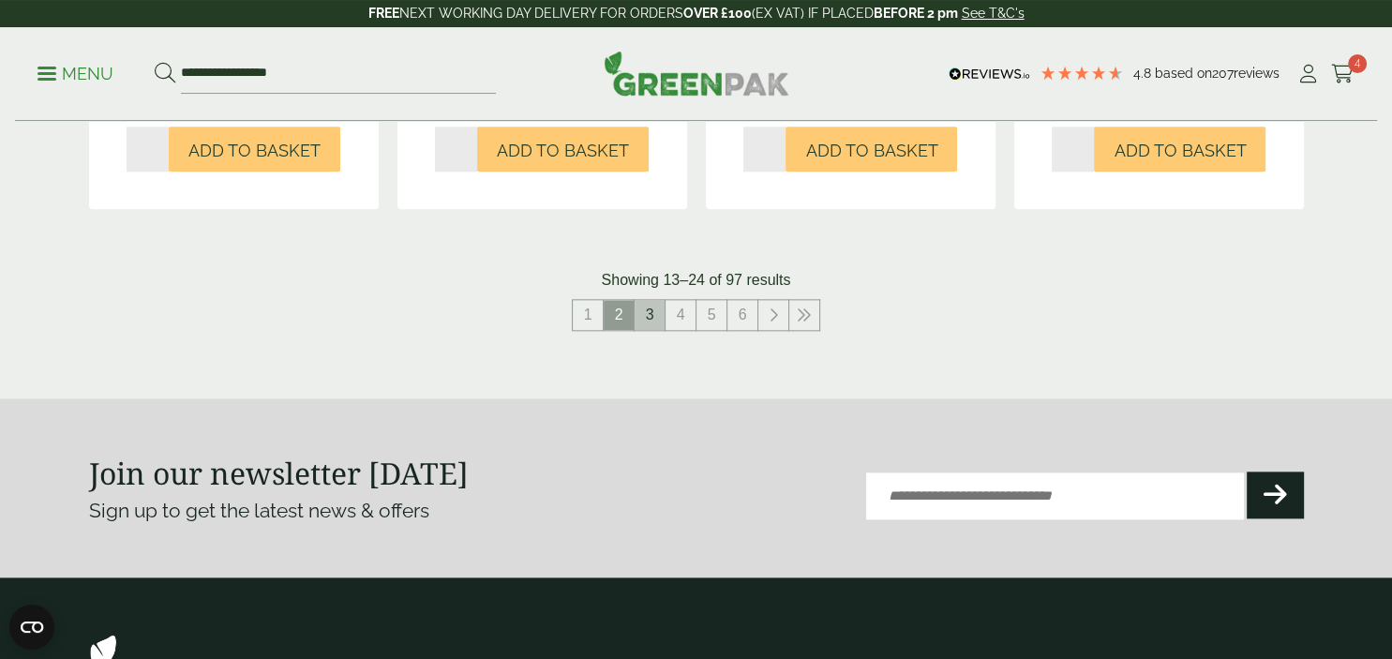
click at [653, 323] on link "3" at bounding box center [649, 315] width 30 height 30
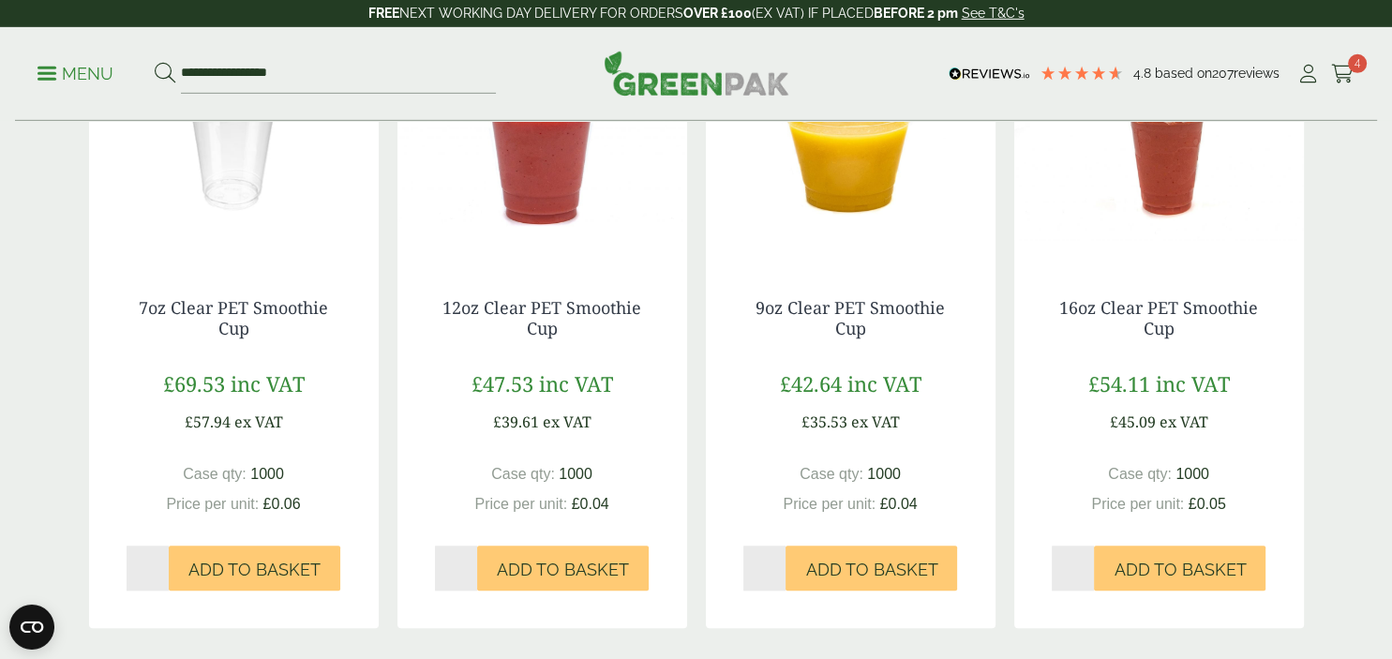
scroll to position [1666, 0]
click at [1189, 326] on h4 "16oz Clear PET Smoothie Cup" at bounding box center [1158, 317] width 215 height 40
click at [1171, 305] on link "16oz Clear PET Smoothie Cup" at bounding box center [1158, 316] width 199 height 43
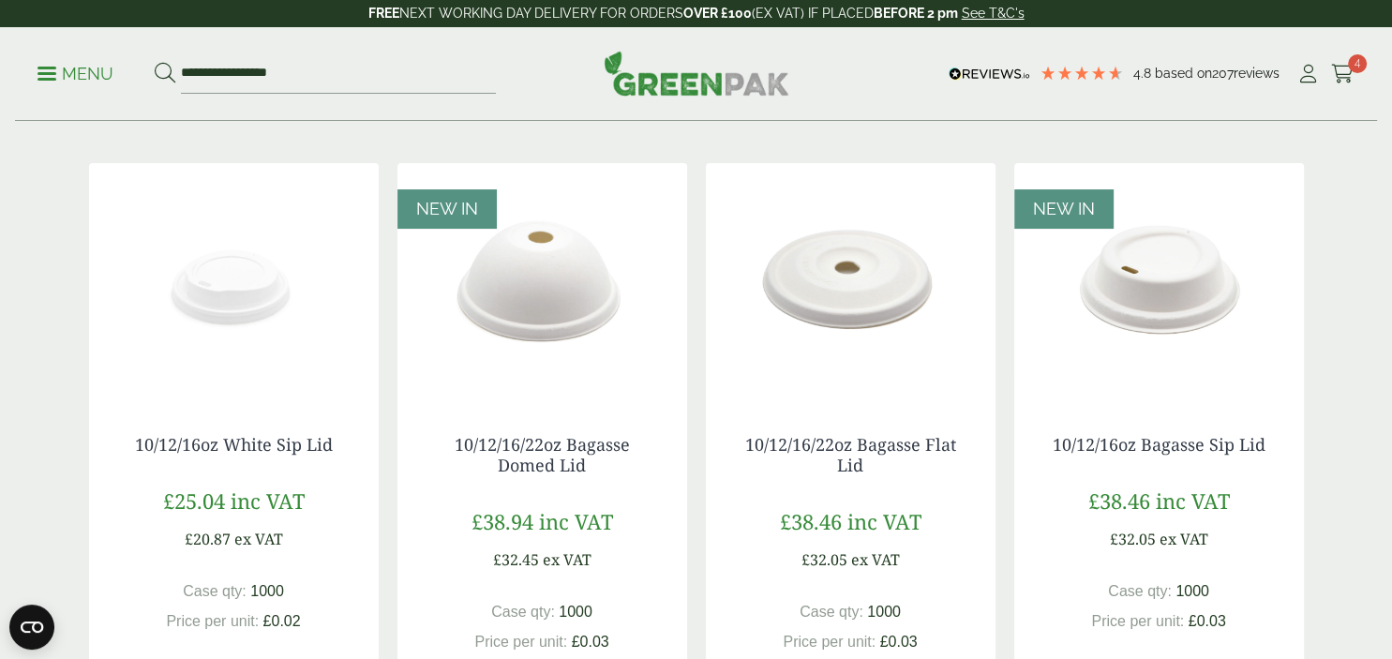
scroll to position [308, 0]
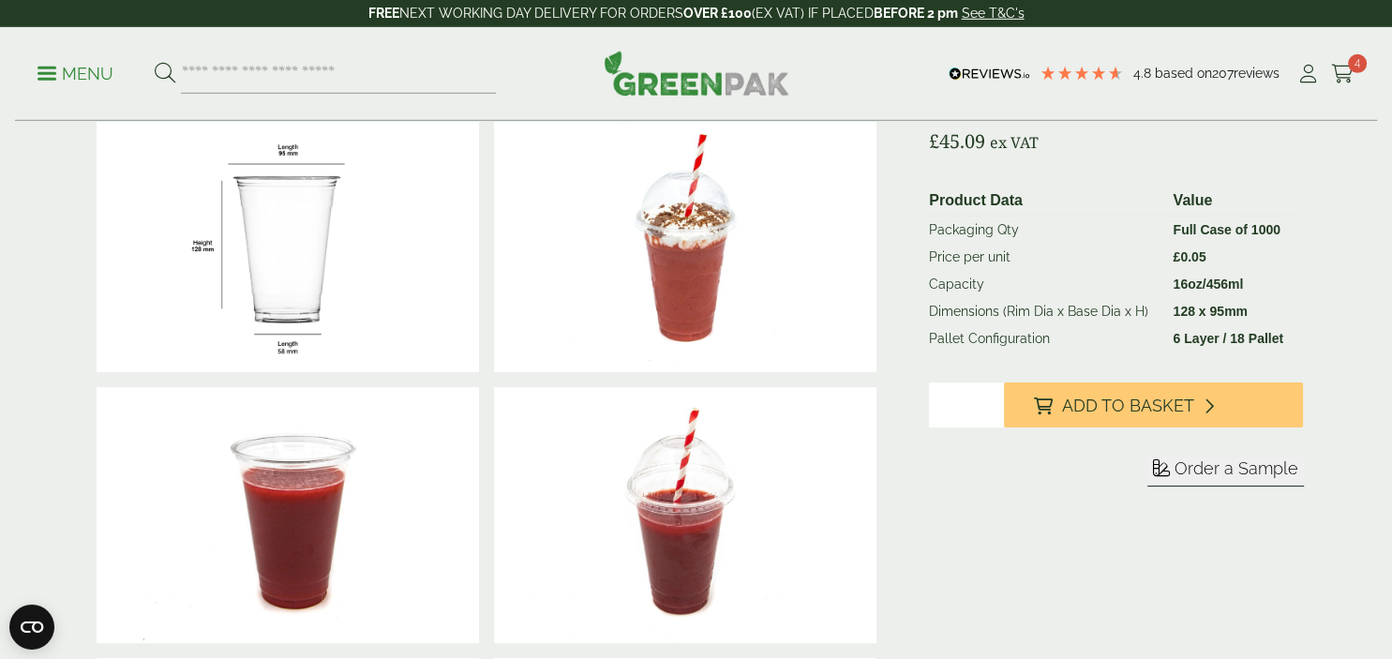
scroll to position [340, 0]
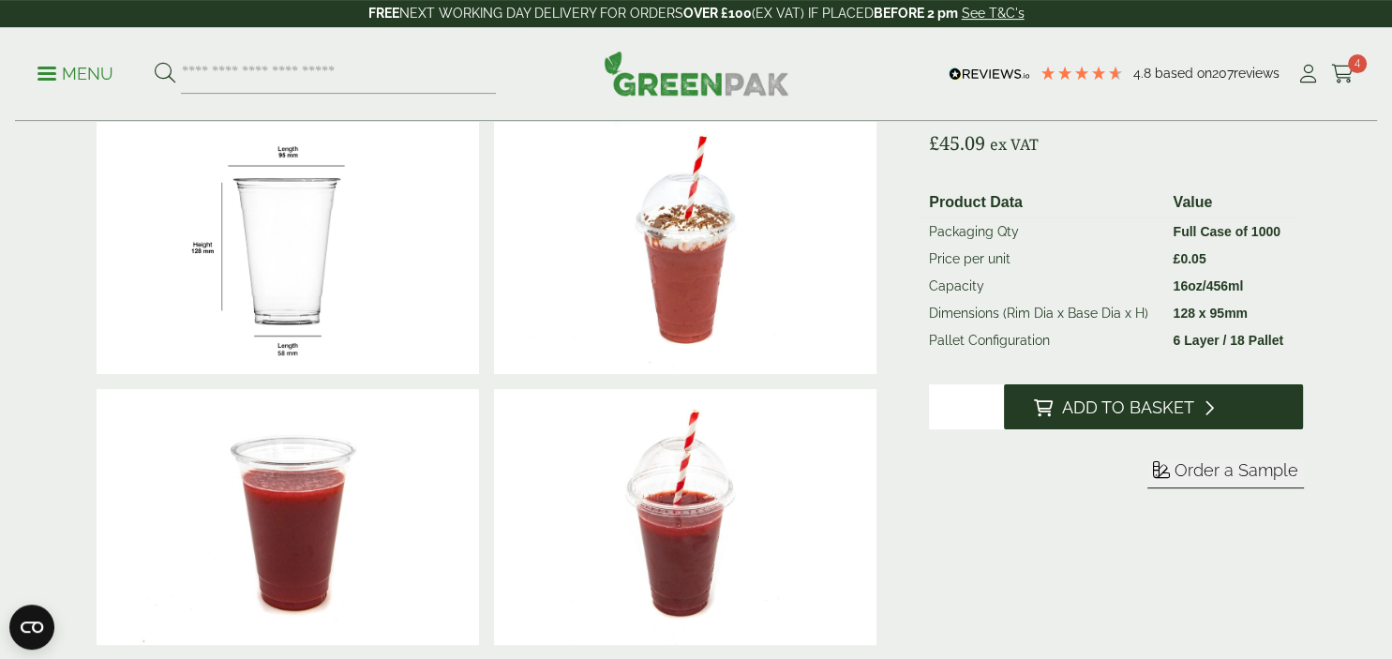
click at [1164, 406] on span "Add to Basket" at bounding box center [1128, 407] width 132 height 21
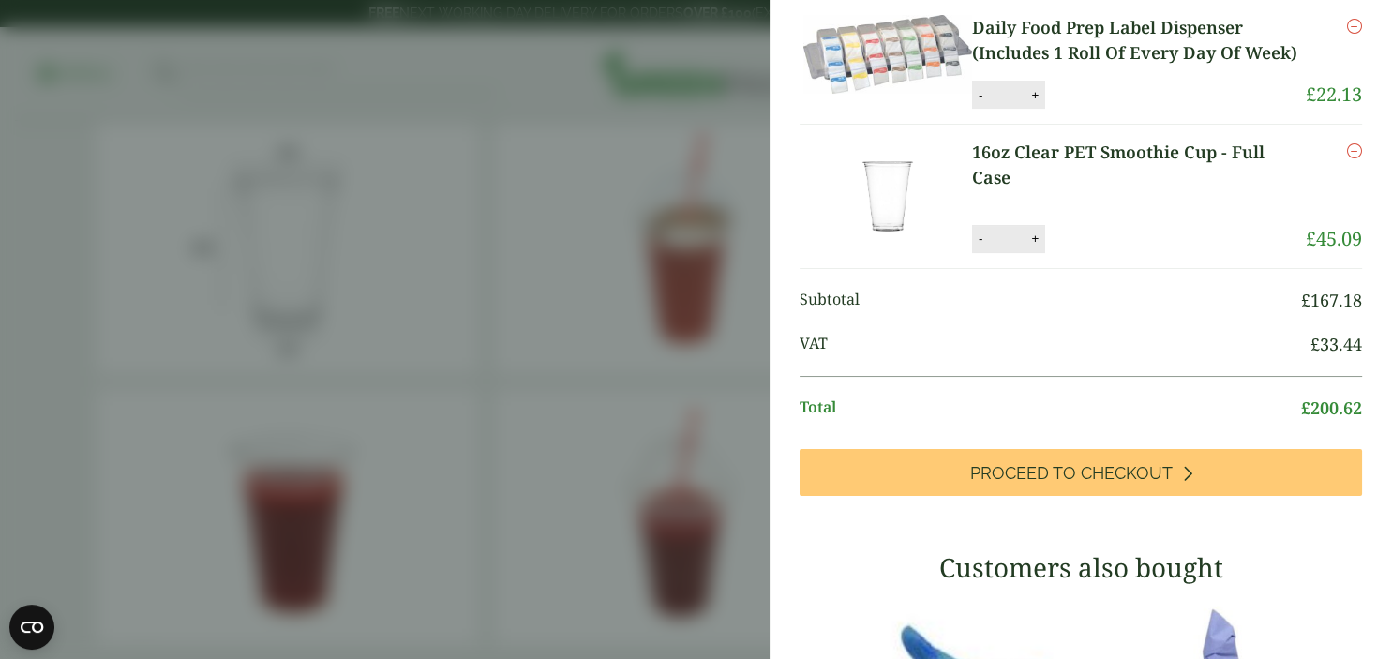
scroll to position [274, 0]
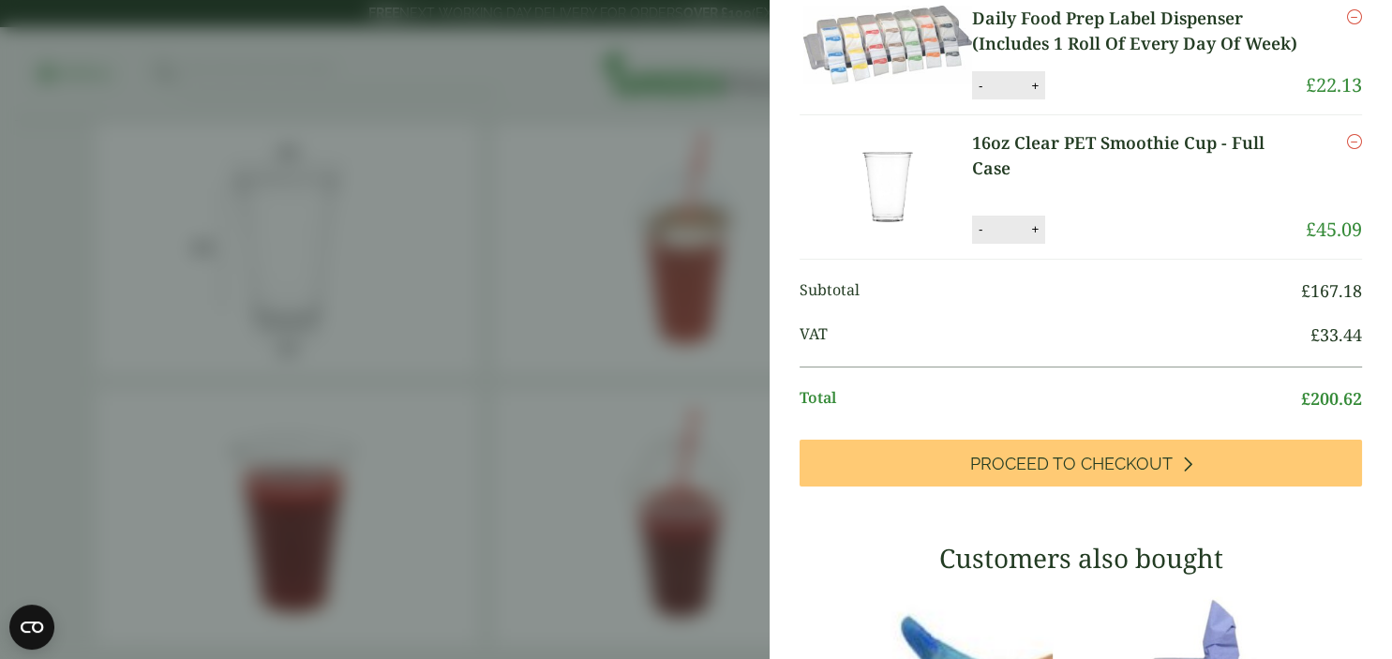
click at [544, 356] on aside "My Basket 1300ml Kraft Bowl - Full Case 1300ml Kraft Bowl - Full Case quantity …" at bounding box center [696, 329] width 1392 height 659
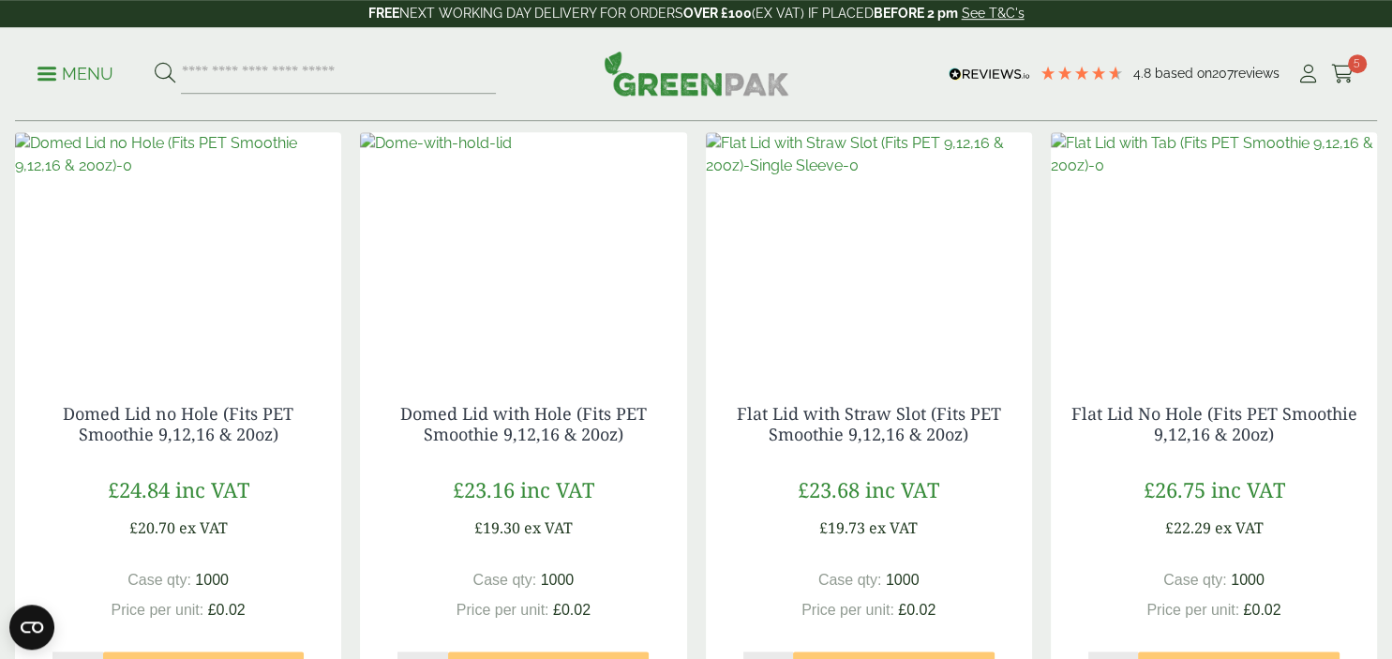
scroll to position [1994, 0]
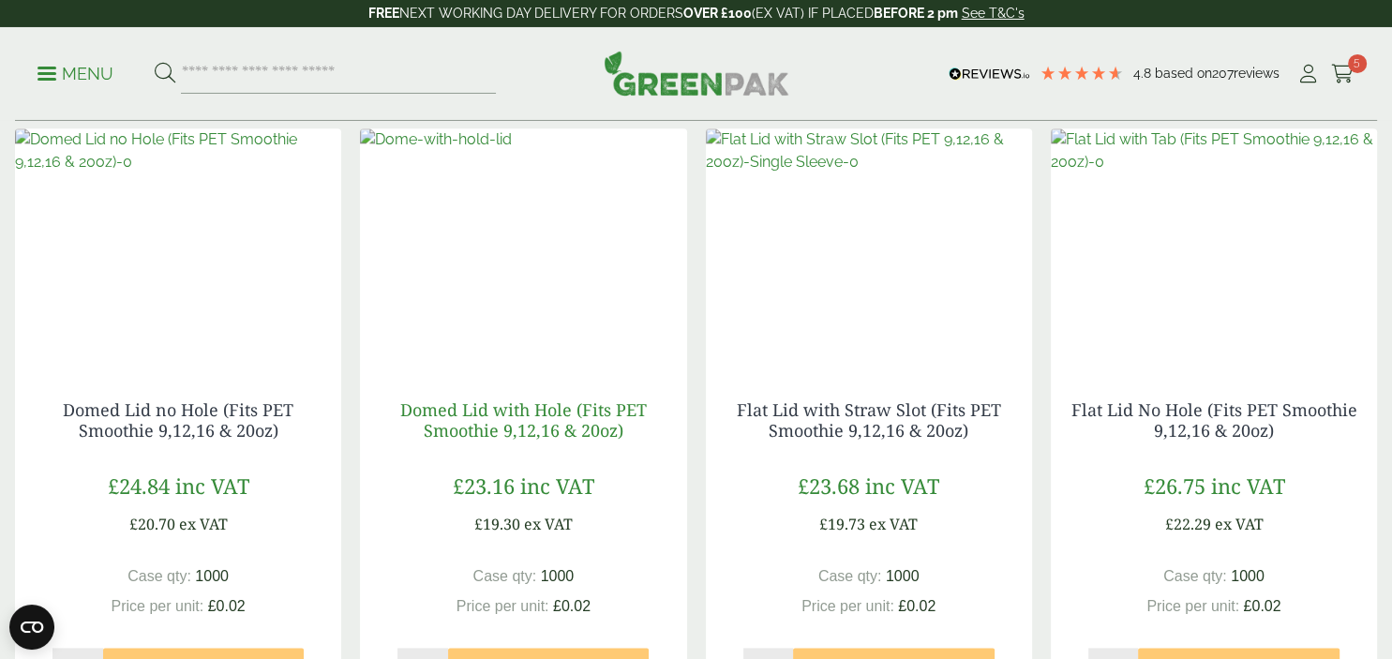
click at [534, 436] on link "Domed Lid with Hole (Fits PET Smoothie 9,12,16 & 20oz)" at bounding box center [523, 419] width 246 height 43
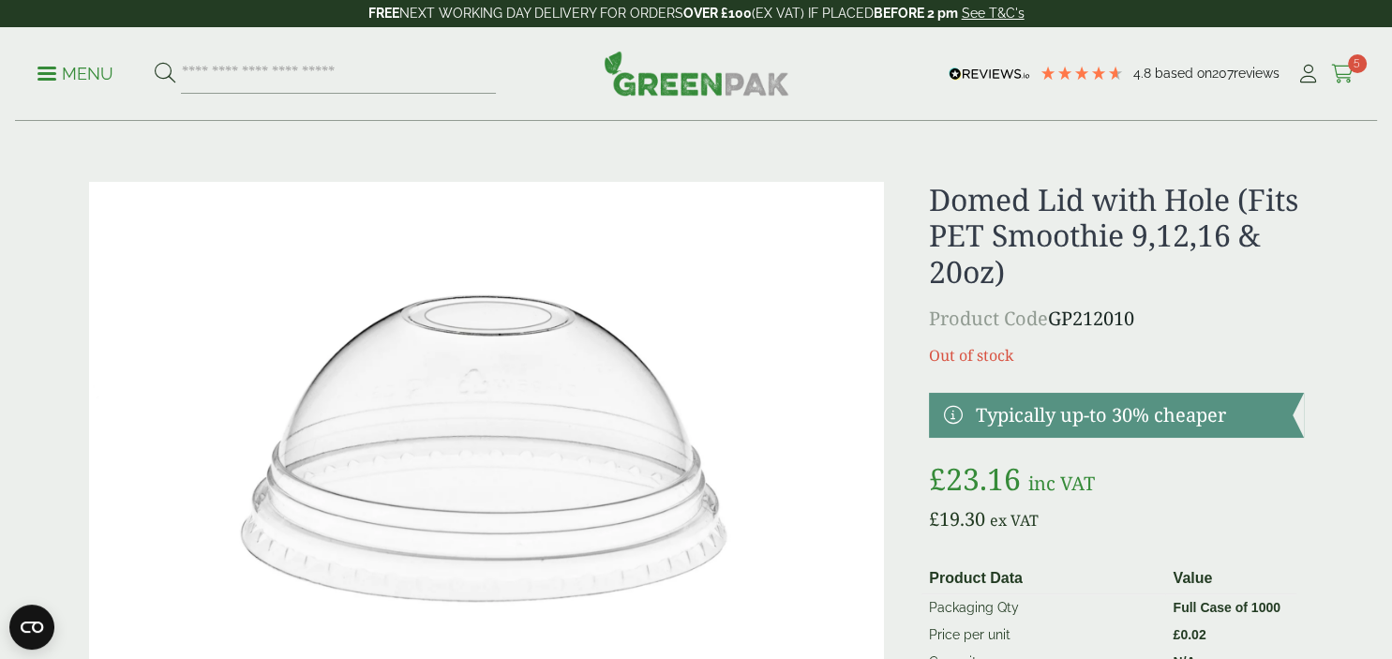
click at [1338, 68] on icon at bounding box center [1342, 74] width 23 height 19
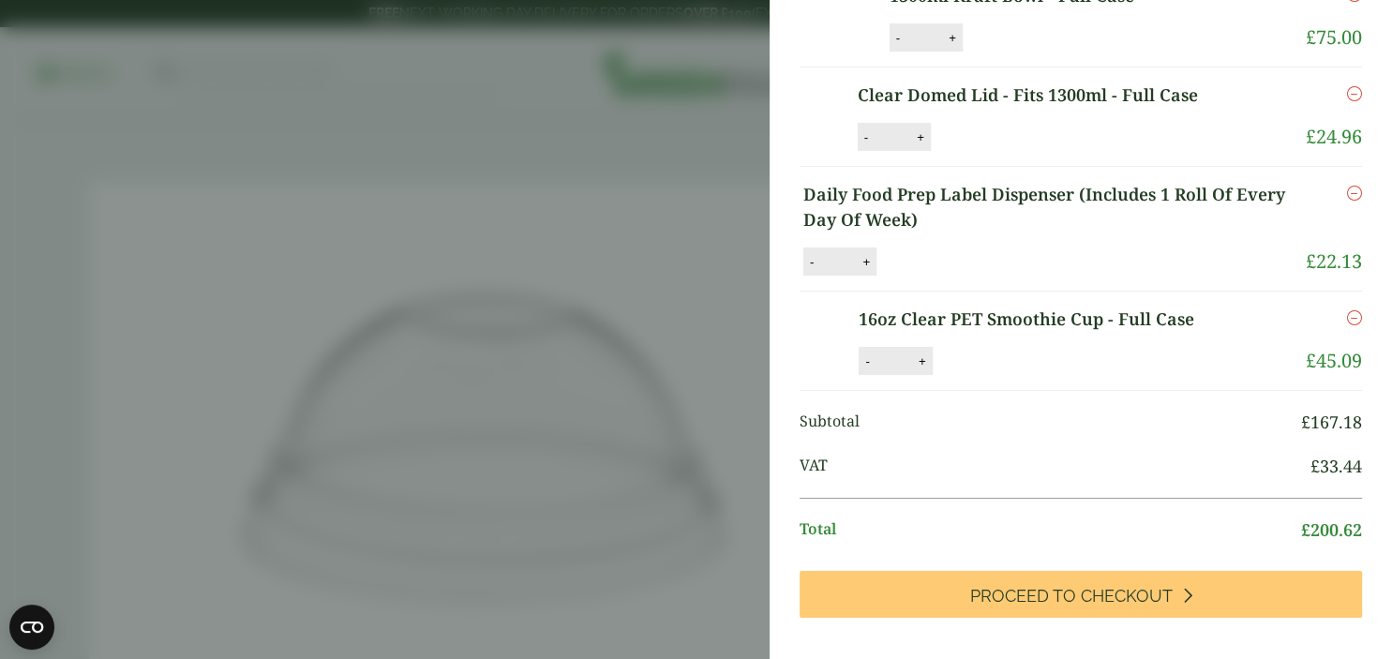
scroll to position [110, 0]
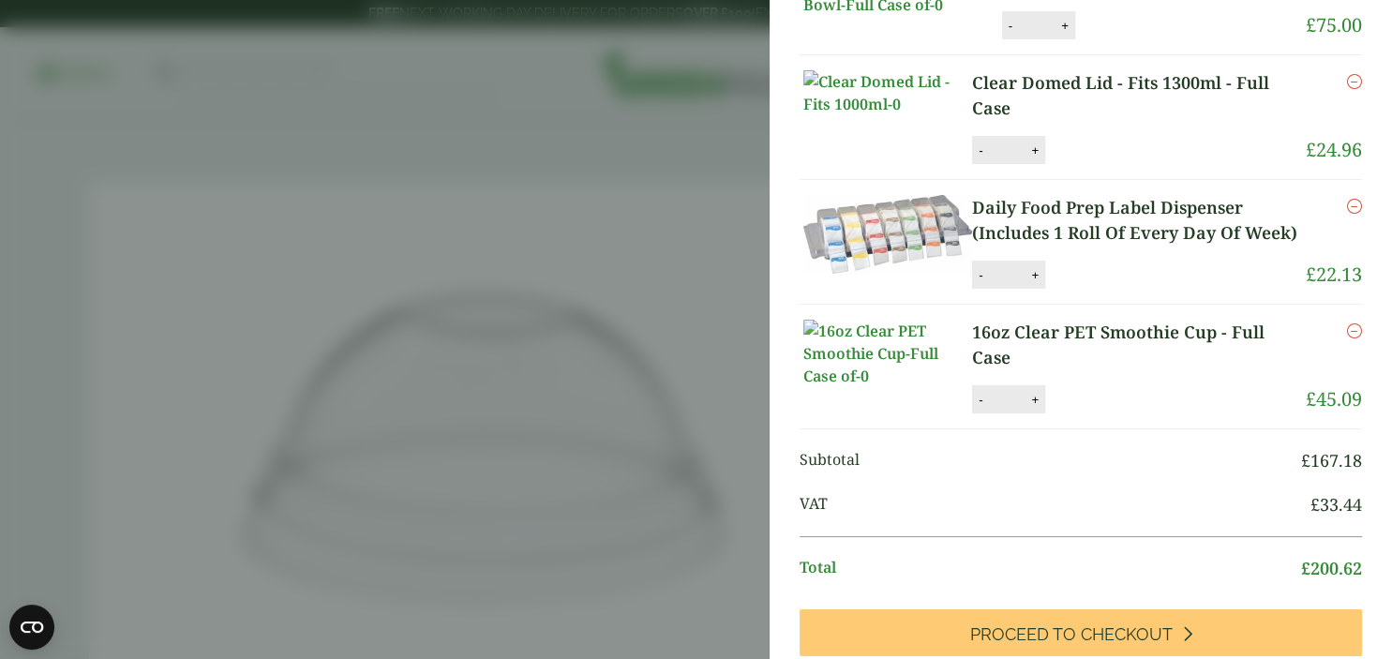
click at [670, 377] on aside "My Basket 1300ml Kraft Bowl - Full Case 1300ml Kraft Bowl - Full Case quantity …" at bounding box center [696, 329] width 1392 height 659
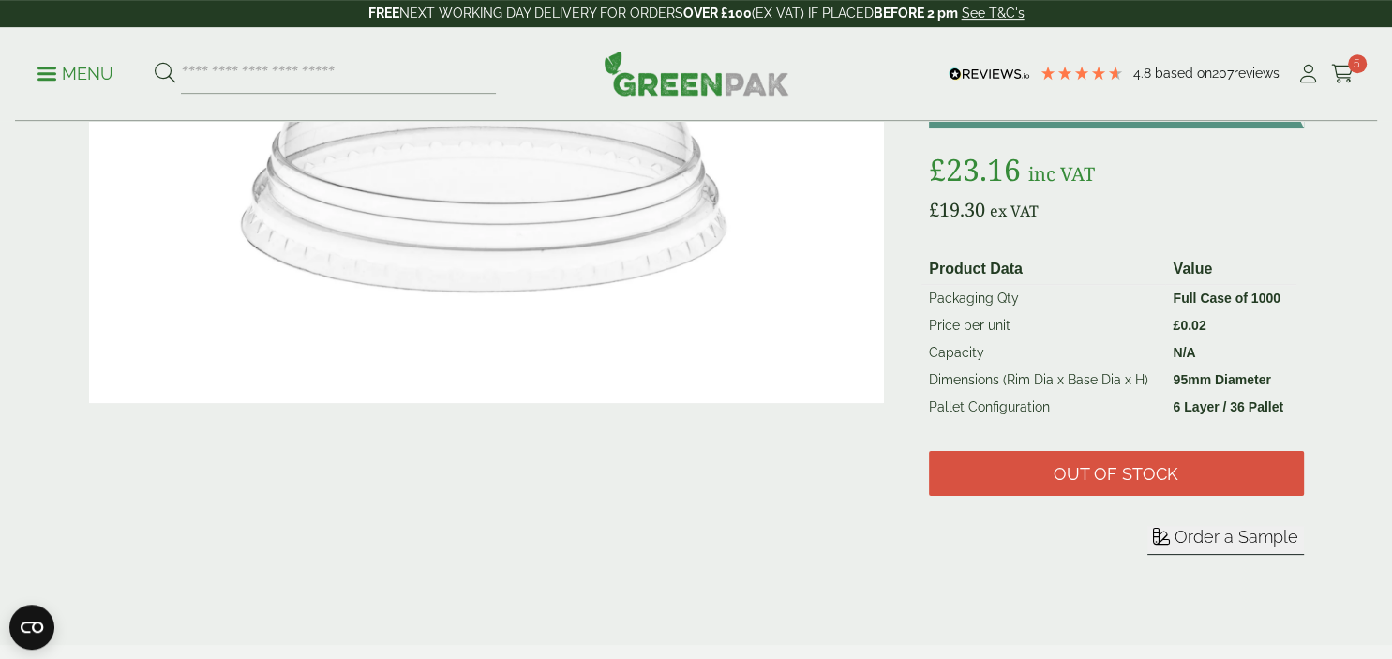
scroll to position [307, 0]
